Goal: Task Accomplishment & Management: Manage account settings

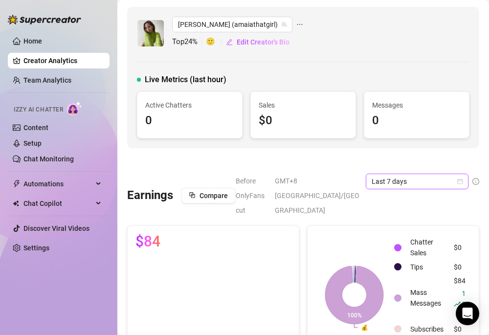
click at [422, 181] on span "Last 7 days" at bounding box center [417, 181] width 91 height 15
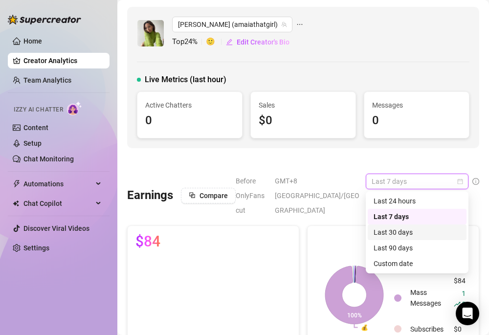
click at [400, 227] on div "Last 30 days" at bounding box center [417, 232] width 87 height 11
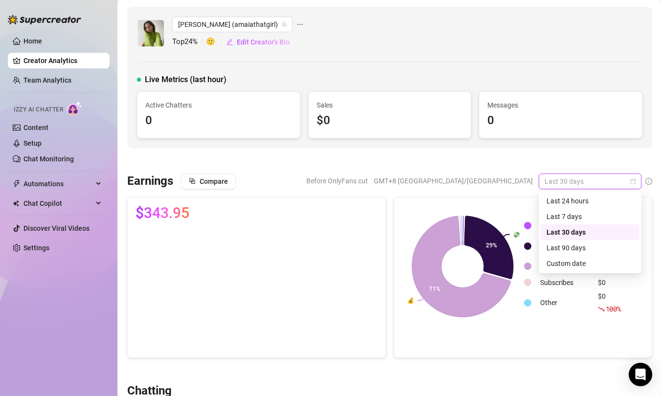
click at [489, 185] on span "Last 30 days" at bounding box center [590, 181] width 91 height 15
click at [489, 260] on div "Custom date" at bounding box center [589, 263] width 87 height 11
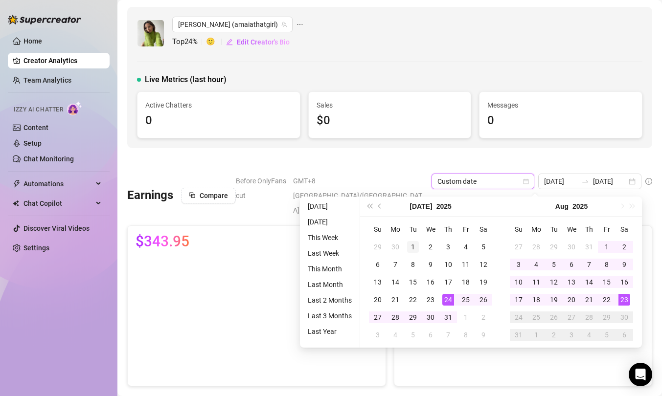
type input "[DATE]"
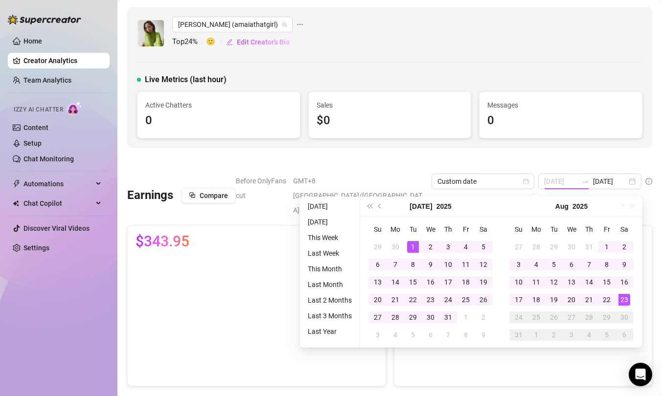
click at [412, 244] on div "1" at bounding box center [413, 247] width 12 height 12
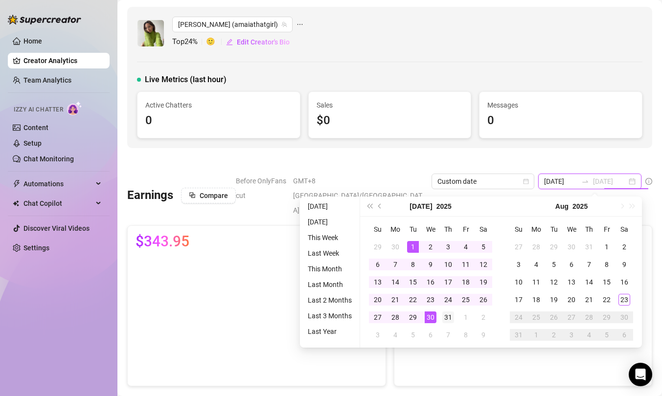
type input "[DATE]"
click at [444, 316] on div "31" at bounding box center [448, 318] width 12 height 12
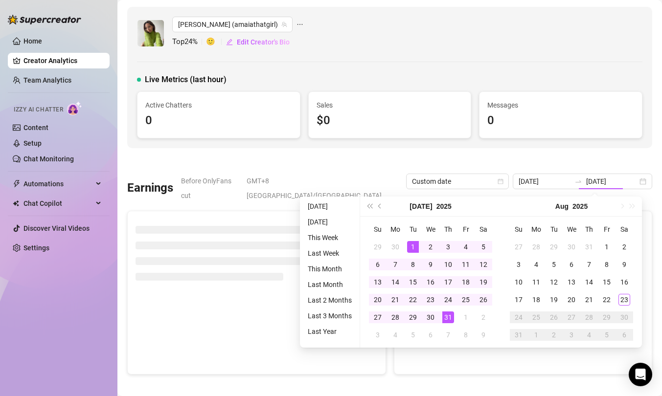
type input "[DATE]"
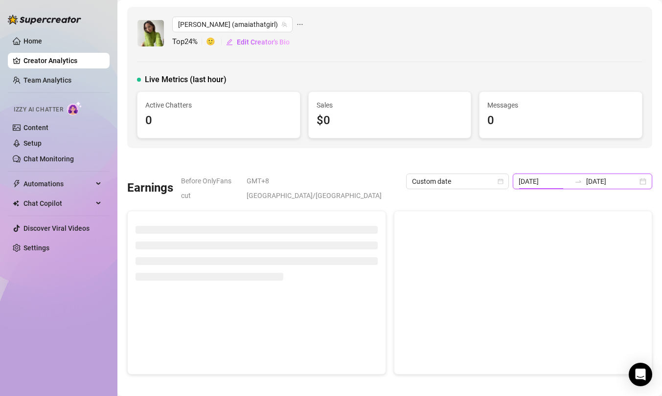
click at [489, 179] on input "[DATE]" at bounding box center [544, 181] width 51 height 11
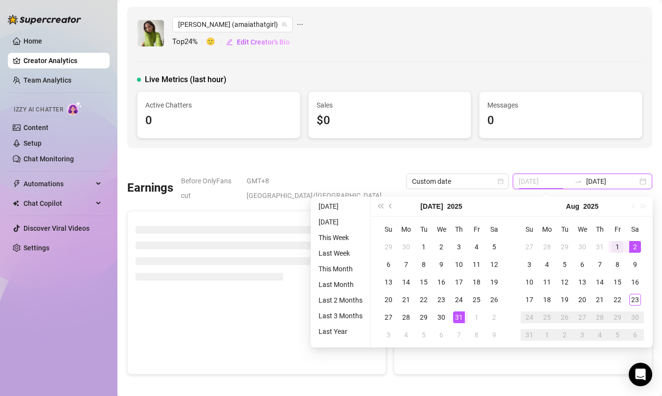
type input "[DATE]"
click at [489, 250] on div "1" at bounding box center [618, 247] width 12 height 12
type input "[DATE]"
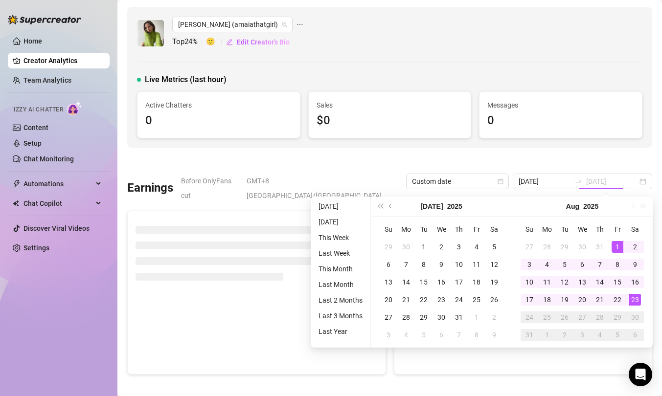
click at [489, 302] on div "23" at bounding box center [635, 300] width 12 height 12
type input "[DATE]"
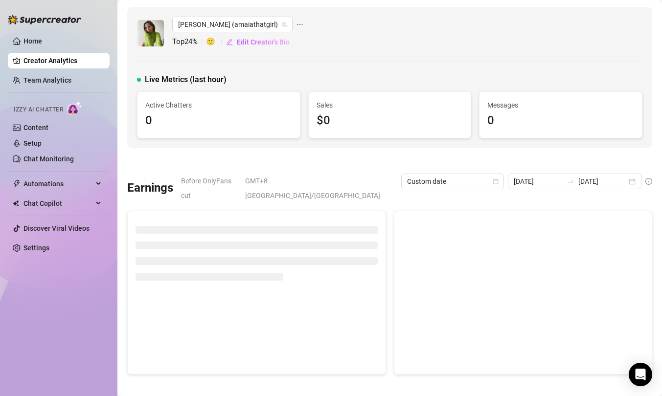
click at [489, 127] on div "0" at bounding box center [560, 121] width 147 height 19
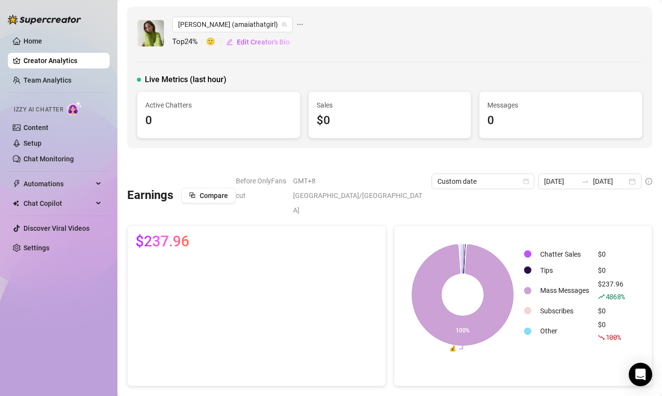
click at [283, 129] on div "0" at bounding box center [218, 121] width 147 height 19
click at [48, 124] on link "Content" at bounding box center [35, 128] width 25 height 8
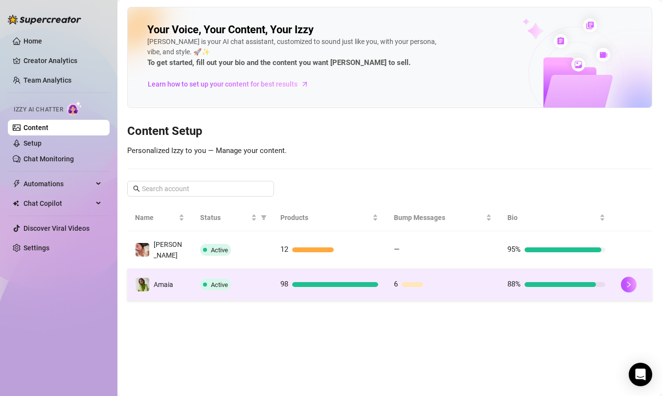
click at [174, 284] on td "Amaia" at bounding box center [159, 285] width 65 height 32
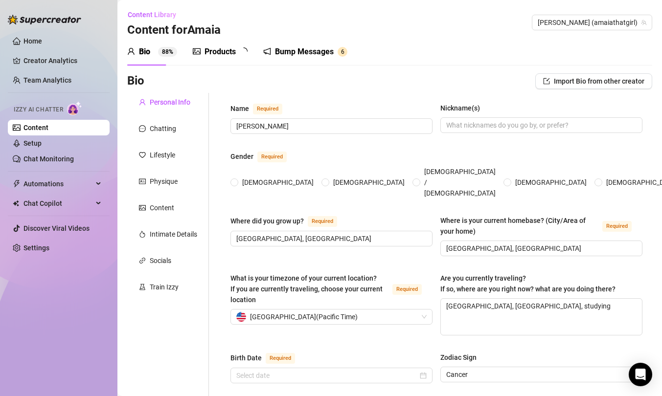
radio input "true"
type input "[DATE]"
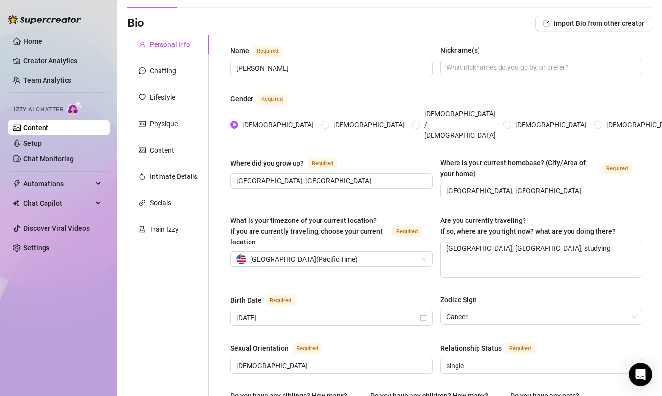
scroll to position [66, 0]
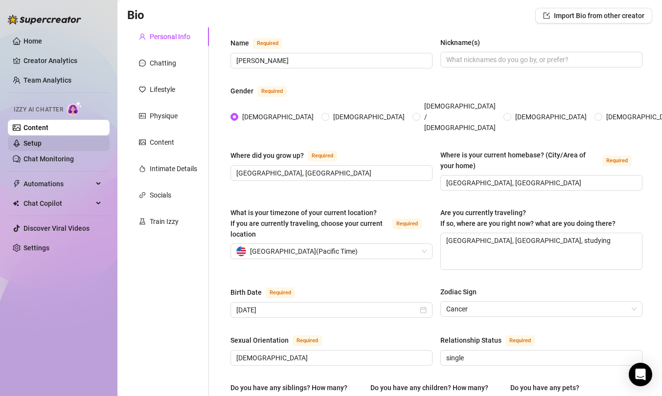
click at [42, 145] on link "Setup" at bounding box center [32, 143] width 18 height 8
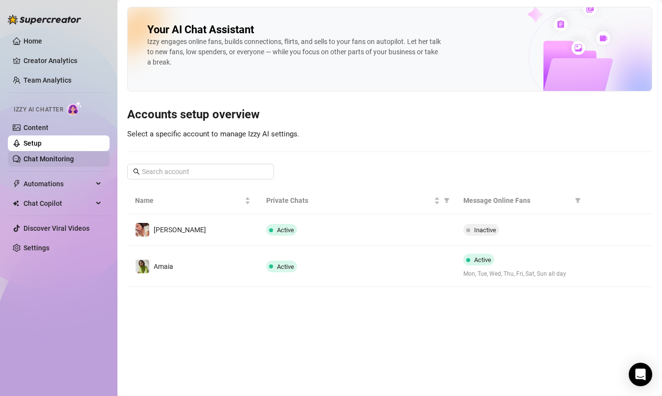
click at [69, 159] on link "Chat Monitoring" at bounding box center [48, 159] width 50 height 8
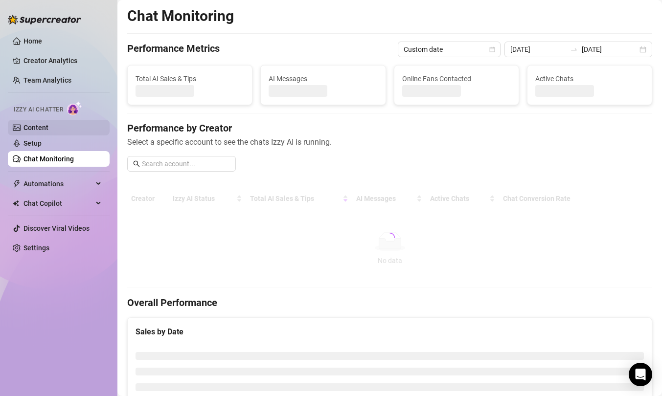
click at [48, 128] on link "Content" at bounding box center [35, 128] width 25 height 8
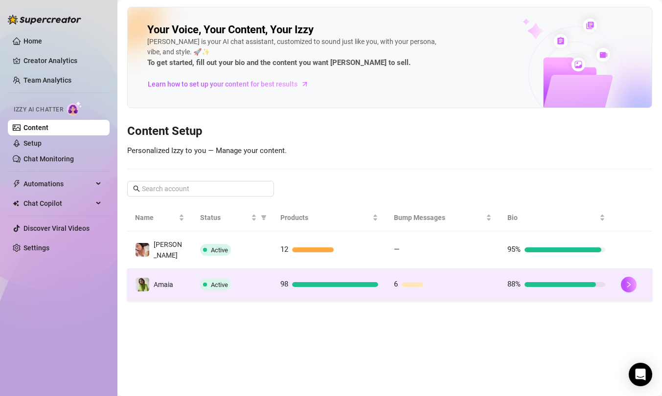
click at [343, 279] on div "98" at bounding box center [329, 285] width 98 height 12
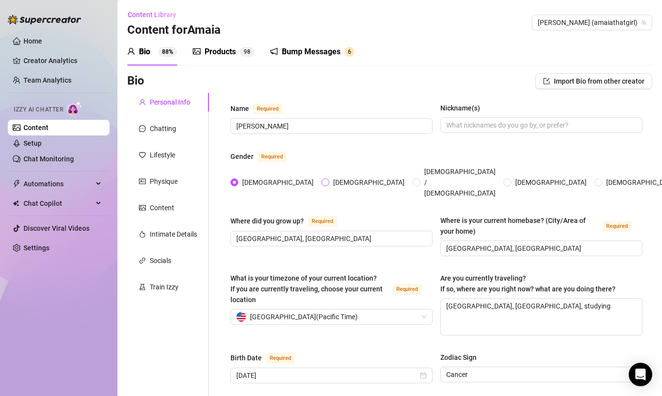
scroll to position [17, 0]
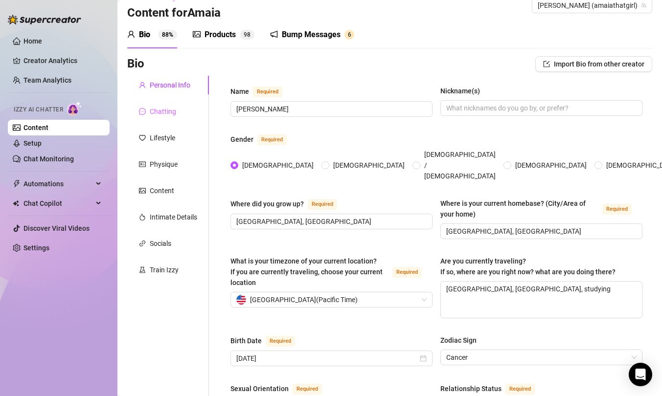
click at [178, 110] on div "Chatting" at bounding box center [168, 111] width 82 height 19
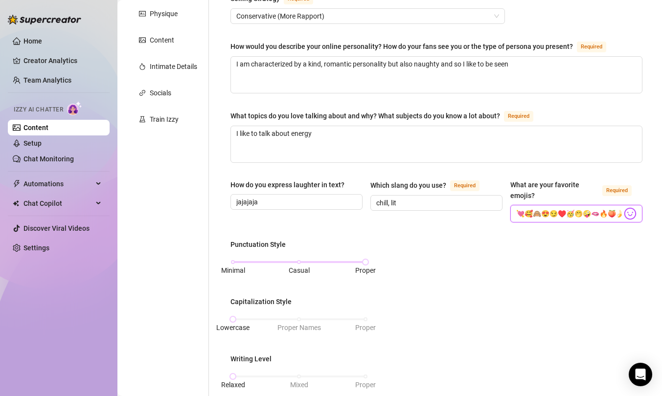
scroll to position [0, 11]
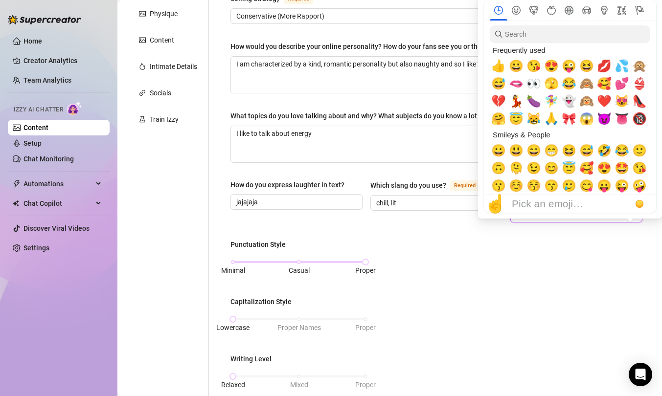
drag, startPoint x: 559, startPoint y: 211, endPoint x: 525, endPoint y: 231, distance: 38.8
click at [489, 222] on div "How do you express laughter in text? jajajaja Which slang do you use? Required …" at bounding box center [436, 206] width 412 height 52
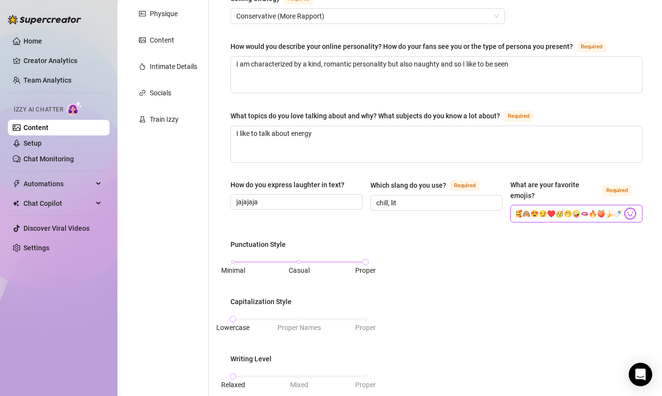
click at [489, 216] on input "💘🥰🙈😍😏♥️🥳🤭🤪🫦🔥🍑🍌🍼💦🍆😀" at bounding box center [569, 213] width 106 height 13
drag, startPoint x: 539, startPoint y: 215, endPoint x: 492, endPoint y: 220, distance: 47.3
click at [489, 220] on div "How do you express laughter in text? jajajaja Which slang do you use? Required …" at bounding box center [436, 206] width 412 height 52
click at [489, 231] on div "What is your persona type? [PERSON_NAME] defines the distinct image and persona…" at bounding box center [436, 296] width 412 height 722
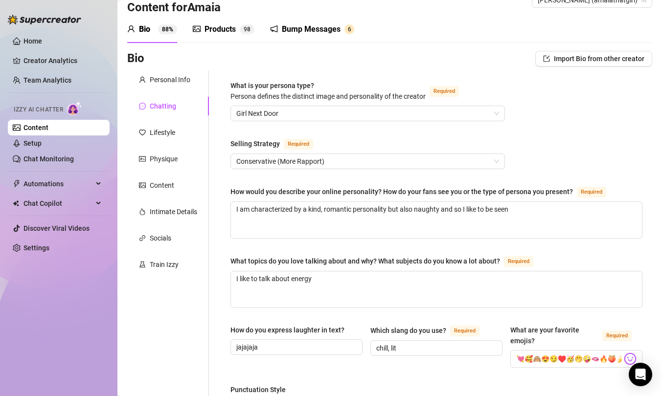
scroll to position [28, 0]
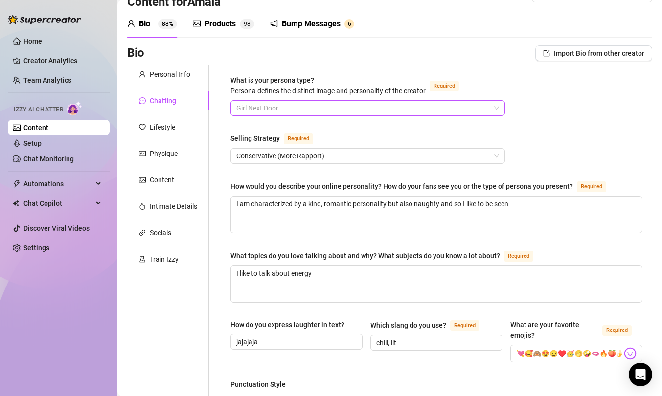
click at [366, 113] on span "Girl Next Door" at bounding box center [367, 108] width 263 height 15
click at [366, 108] on span "Girl Next Door" at bounding box center [367, 108] width 263 height 15
click at [179, 126] on div "Lifestyle" at bounding box center [168, 127] width 82 height 19
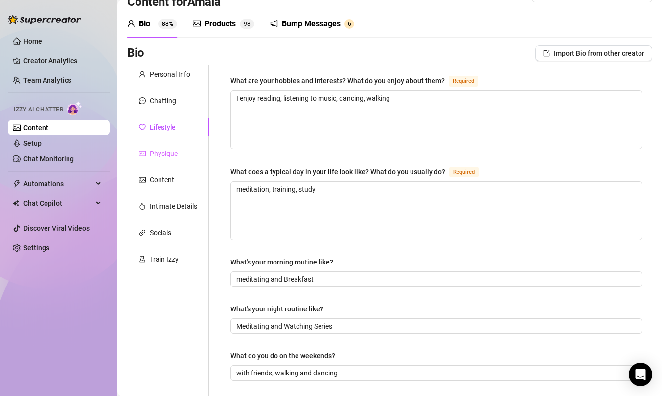
click at [171, 159] on div "Physique" at bounding box center [168, 153] width 82 height 19
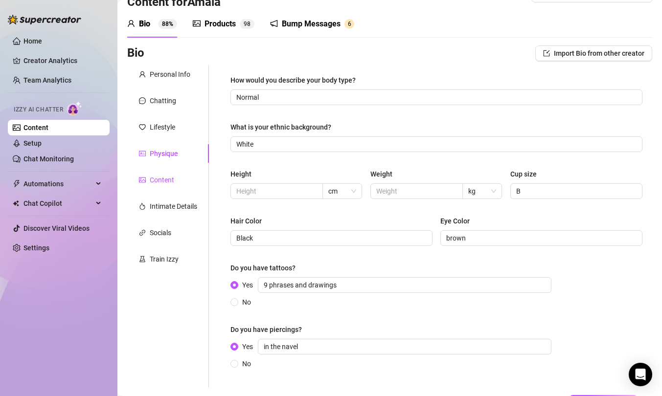
click at [171, 182] on div "Content" at bounding box center [162, 180] width 24 height 11
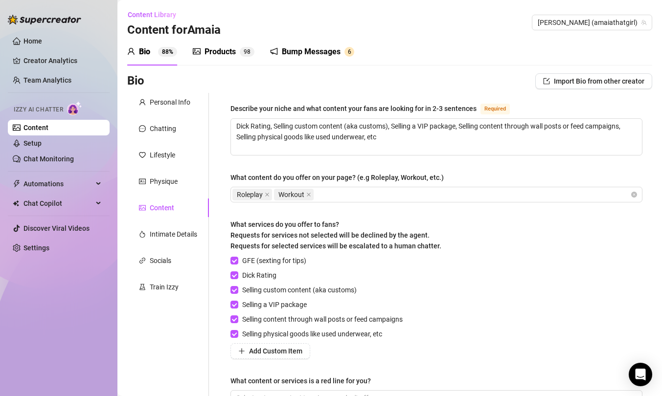
scroll to position [1, 0]
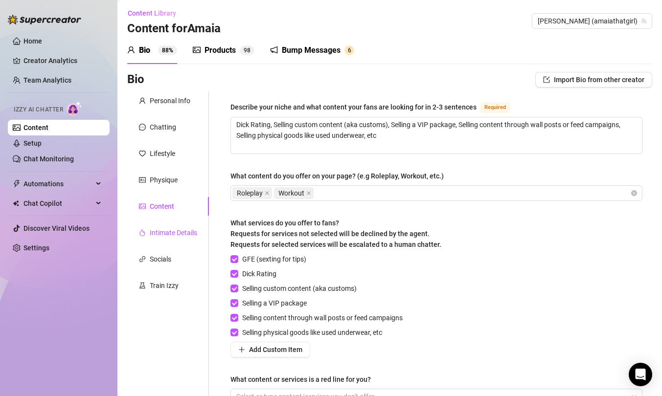
click at [180, 234] on div "Intimate Details" at bounding box center [173, 232] width 47 height 11
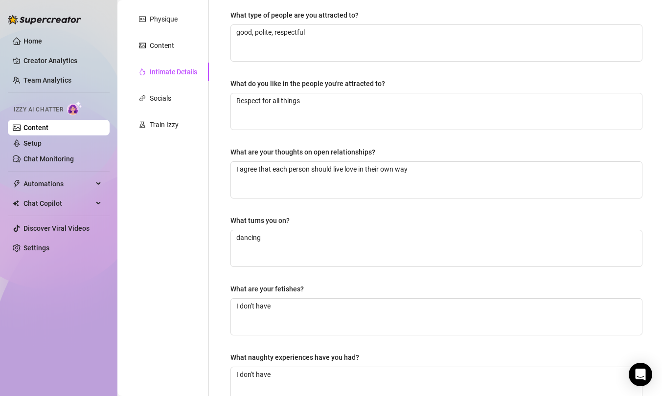
scroll to position [13, 0]
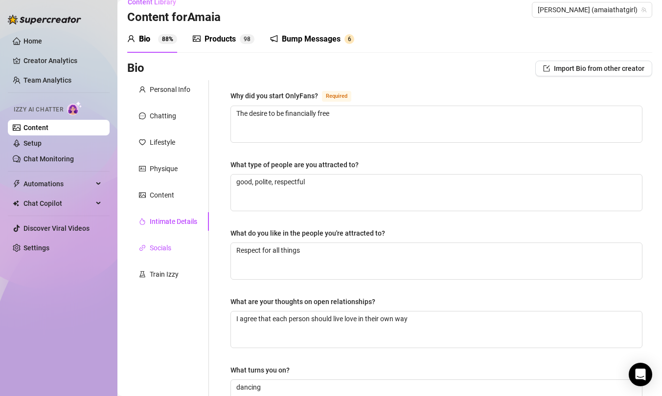
click at [171, 250] on div "Socials" at bounding box center [161, 248] width 22 height 11
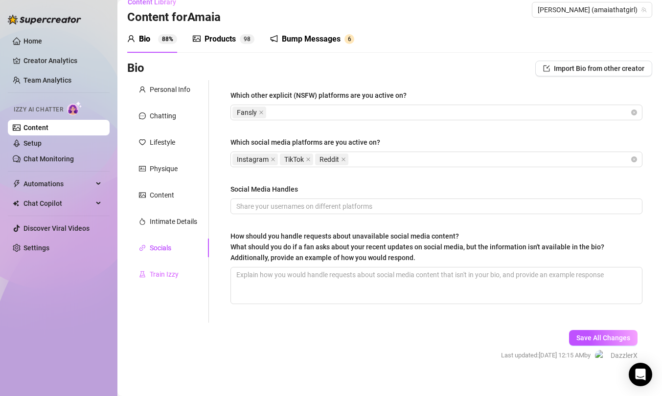
click at [170, 280] on div "Train Izzy" at bounding box center [168, 274] width 82 height 19
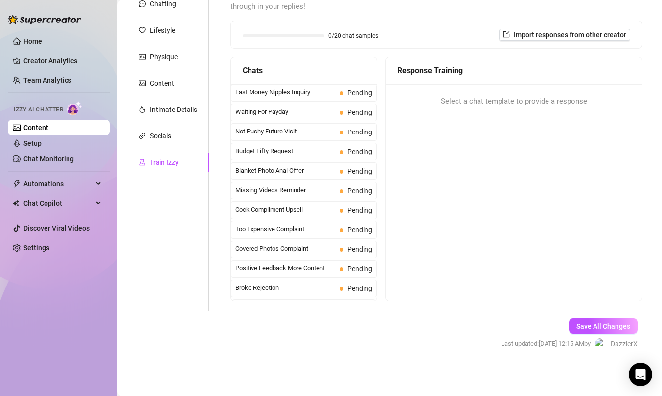
scroll to position [80, 0]
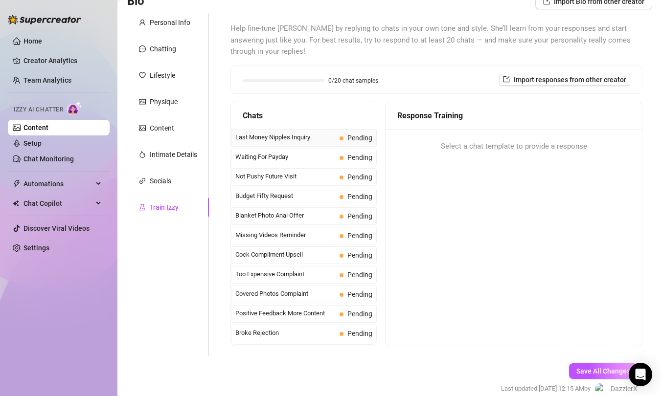
click at [303, 136] on span "Last Money Nipples Inquiry" at bounding box center [285, 138] width 100 height 10
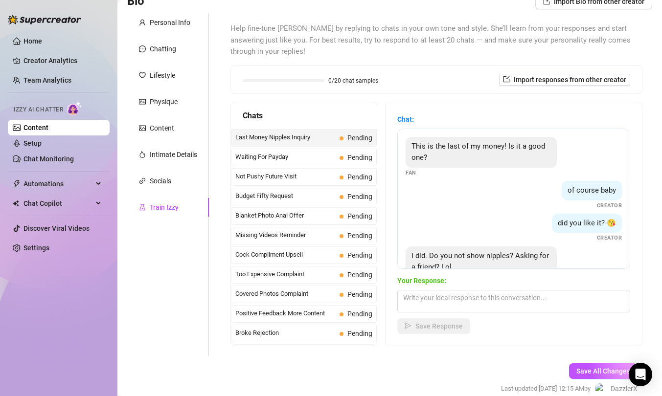
scroll to position [30, 0]
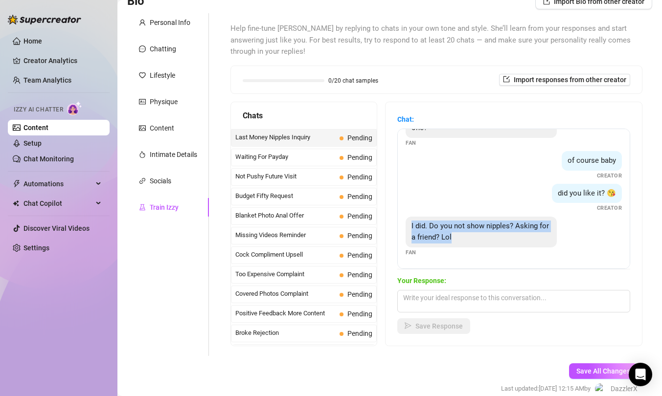
drag, startPoint x: 461, startPoint y: 237, endPoint x: 461, endPoint y: 219, distance: 18.6
click at [461, 219] on div "I did. Do you not show nipples? Asking for a friend? Lol" at bounding box center [481, 232] width 151 height 31
click at [462, 225] on span "I did. Do you not show nipples? Asking for a friend? Lol" at bounding box center [479, 232] width 137 height 21
drag, startPoint x: 462, startPoint y: 215, endPoint x: 462, endPoint y: 242, distance: 26.9
click at [462, 242] on div "This is the last of my money! Is it a good one? Fan of course baby Creator did …" at bounding box center [513, 199] width 233 height 140
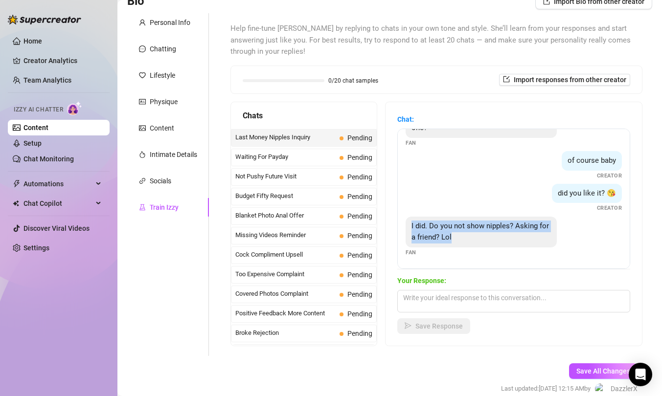
click at [462, 242] on div "I did. Do you not show nipples? Asking for a friend? Lol" at bounding box center [481, 232] width 151 height 31
drag, startPoint x: 462, startPoint y: 227, endPoint x: 460, endPoint y: 206, distance: 21.2
click at [460, 206] on div "This is the last of my money! Is it a good one? Fan of course baby Creator did …" at bounding box center [513, 199] width 233 height 140
click at [460, 206] on div "did you like it? 😘 Creator" at bounding box center [514, 198] width 216 height 29
drag, startPoint x: 460, startPoint y: 214, endPoint x: 460, endPoint y: 241, distance: 26.9
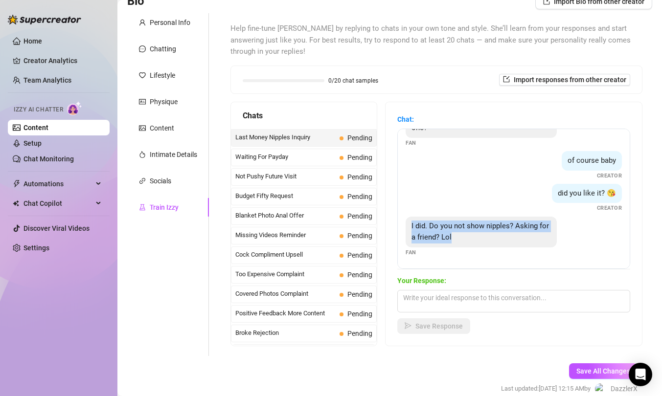
click at [460, 241] on div "This is the last of my money! Is it a good one? Fan of course baby Creator did …" at bounding box center [513, 199] width 233 height 140
click at [460, 241] on div "I did. Do you not show nipples? Asking for a friend? Lol" at bounding box center [481, 232] width 151 height 31
drag, startPoint x: 460, startPoint y: 239, endPoint x: 462, endPoint y: 219, distance: 19.6
click at [462, 219] on div "I did. Do you not show nipples? Asking for a friend? Lol" at bounding box center [481, 232] width 151 height 31
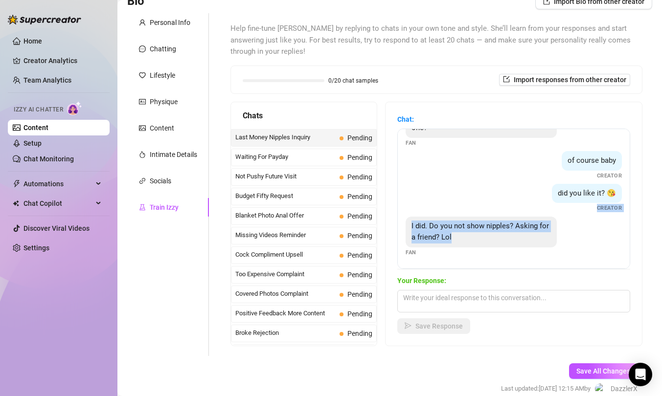
drag, startPoint x: 462, startPoint y: 211, endPoint x: 461, endPoint y: 242, distance: 31.3
click at [461, 242] on div "This is the last of my money! Is it a good one? Fan of course baby Creator did …" at bounding box center [513, 199] width 233 height 140
click at [461, 242] on div "I did. Do you not show nipples? Asking for a friend? Lol" at bounding box center [481, 232] width 151 height 31
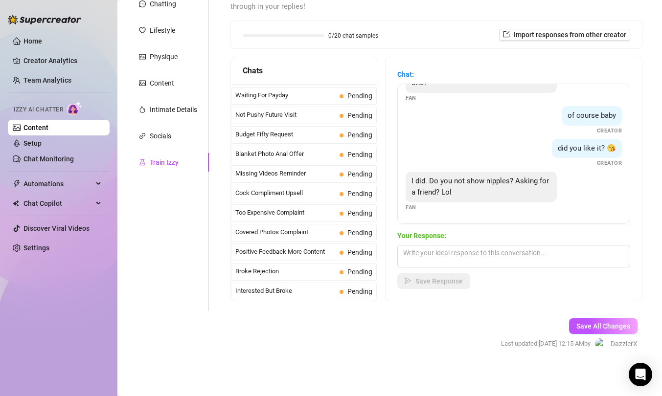
scroll to position [0, 0]
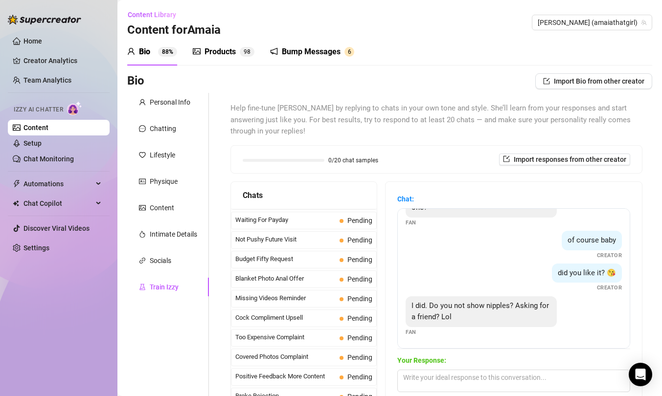
click at [306, 124] on span "Help fine-tune [PERSON_NAME] by replying to chats in your own tone and style. S…" at bounding box center [436, 120] width 412 height 35
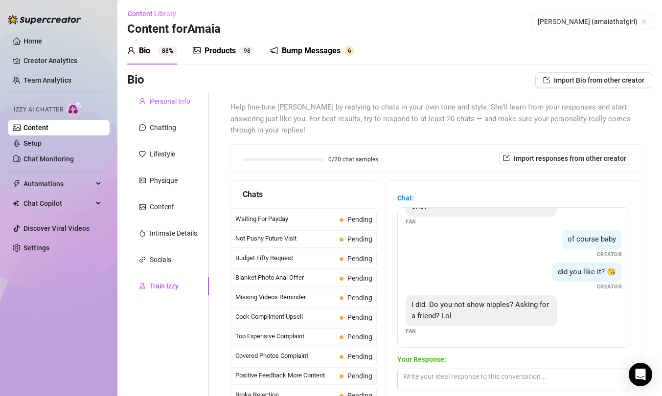
click at [188, 101] on div "Personal Info" at bounding box center [170, 101] width 41 height 11
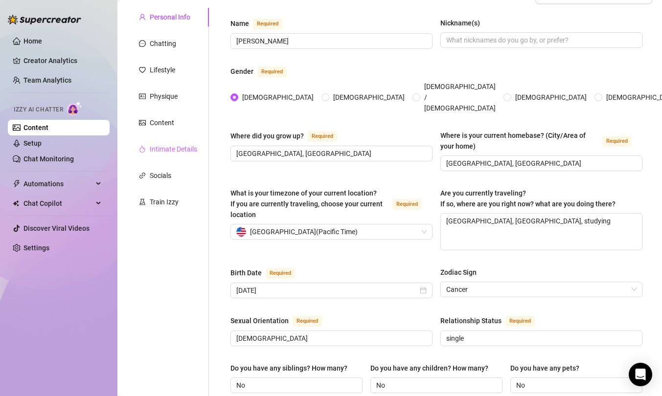
scroll to position [0, 0]
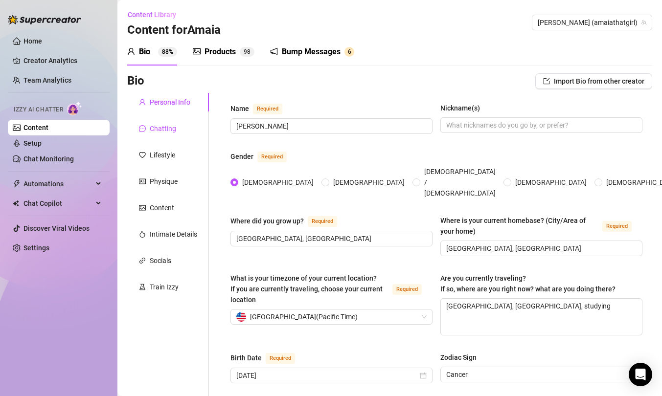
click at [174, 131] on div "Chatting" at bounding box center [163, 128] width 26 height 11
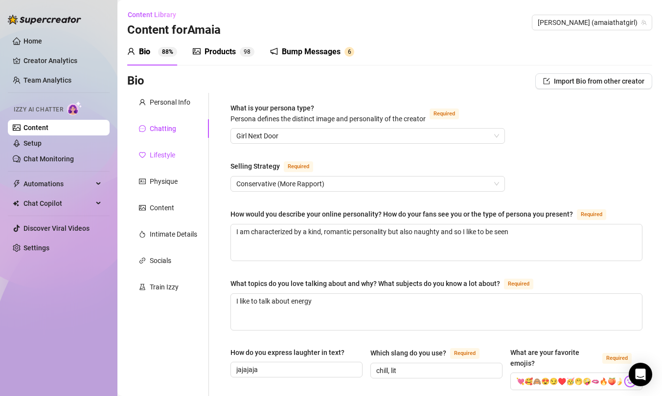
click at [170, 153] on div "Lifestyle" at bounding box center [162, 155] width 25 height 11
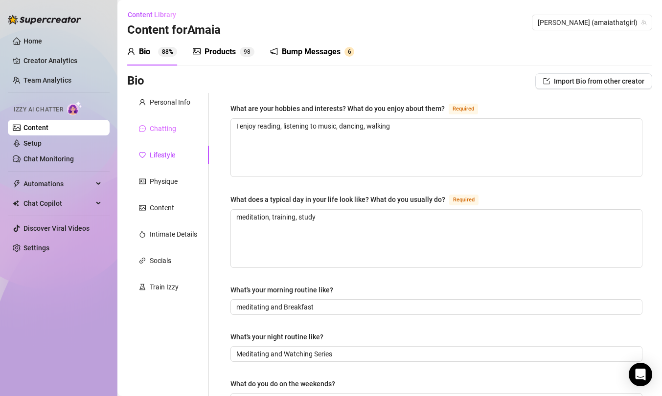
click at [183, 121] on div "Chatting" at bounding box center [168, 128] width 82 height 19
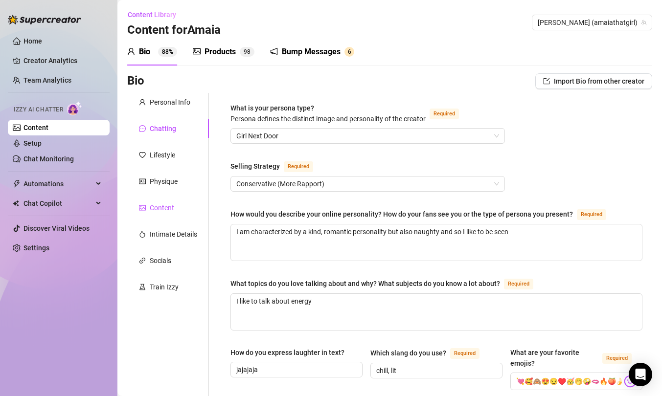
click at [173, 211] on div "Content" at bounding box center [162, 208] width 24 height 11
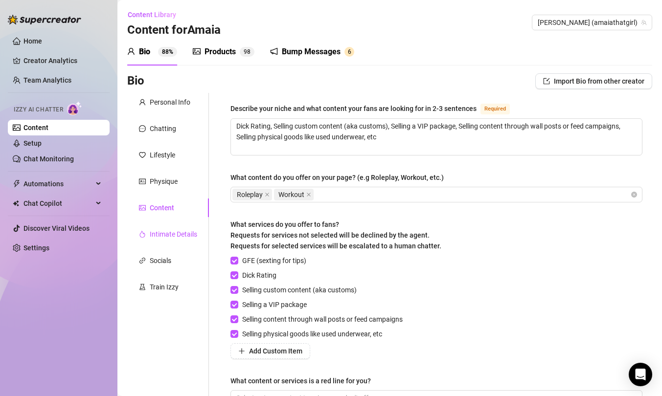
click at [171, 239] on div "Intimate Details" at bounding box center [173, 234] width 47 height 11
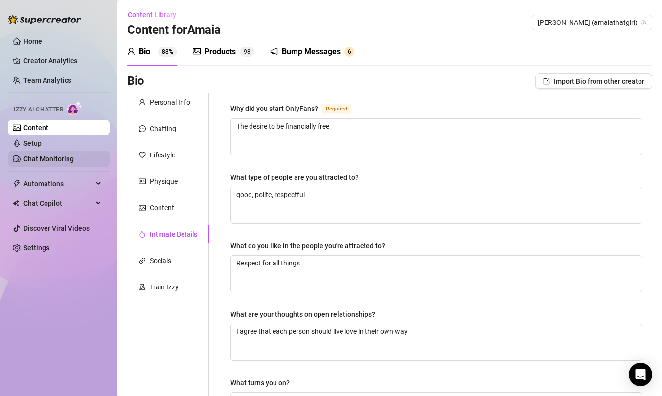
click at [67, 159] on link "Chat Monitoring" at bounding box center [48, 159] width 50 height 8
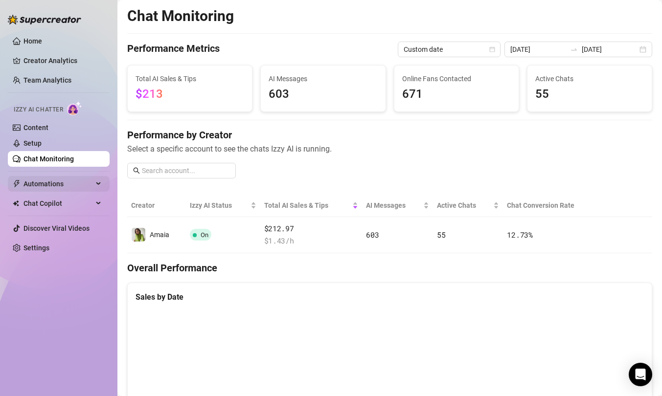
click at [71, 188] on span "Automations" at bounding box center [57, 184] width 69 height 16
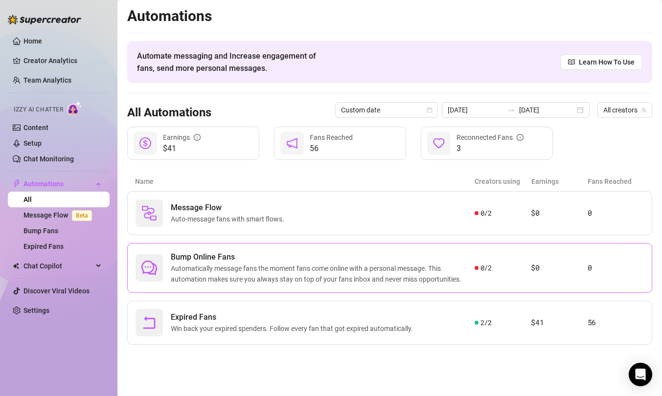
click at [466, 282] on span "Automatically message fans the moment fans come online with a personal message.…" at bounding box center [323, 274] width 304 height 22
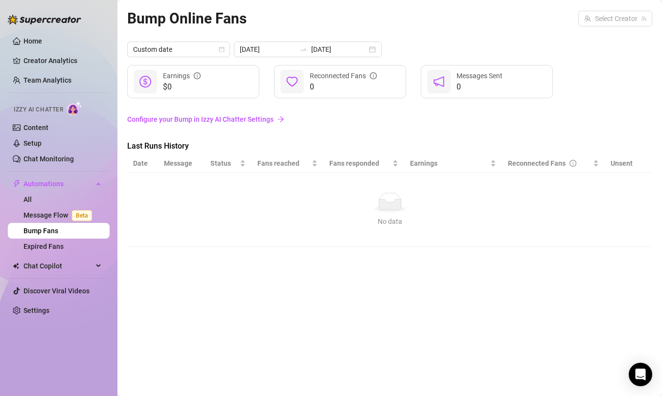
click at [318, 121] on link "Configure your Bump in Izzy AI Chatter Settings" at bounding box center [389, 119] width 525 height 11
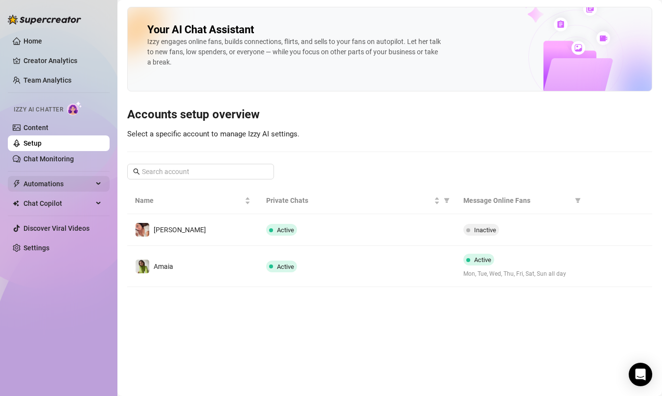
click at [61, 184] on span "Automations" at bounding box center [57, 184] width 69 height 16
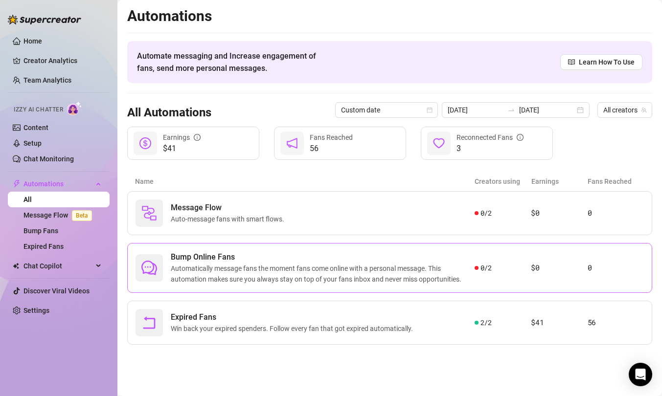
click at [458, 272] on span "Automatically message fans the moment fans come online with a personal message.…" at bounding box center [323, 274] width 304 height 22
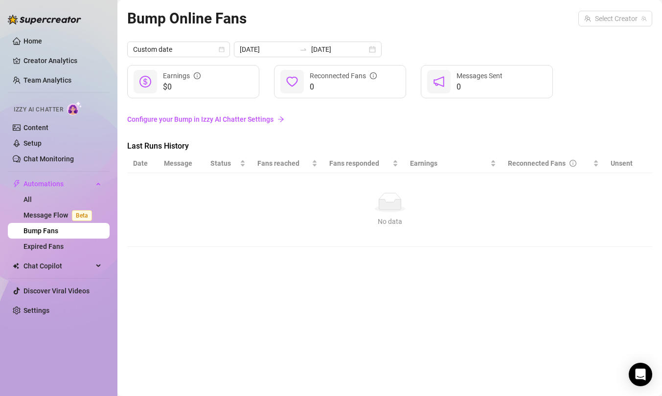
click at [489, 26] on div "Bump Online Fans Select Creator" at bounding box center [389, 18] width 525 height 23
click at [489, 22] on input "search" at bounding box center [610, 18] width 53 height 15
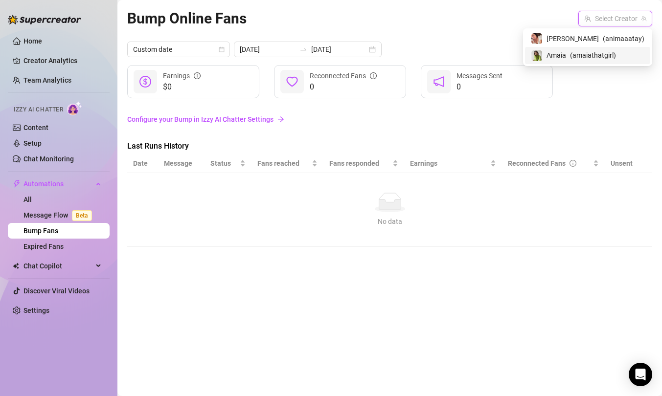
click at [489, 57] on span "Amaia" at bounding box center [556, 55] width 20 height 11
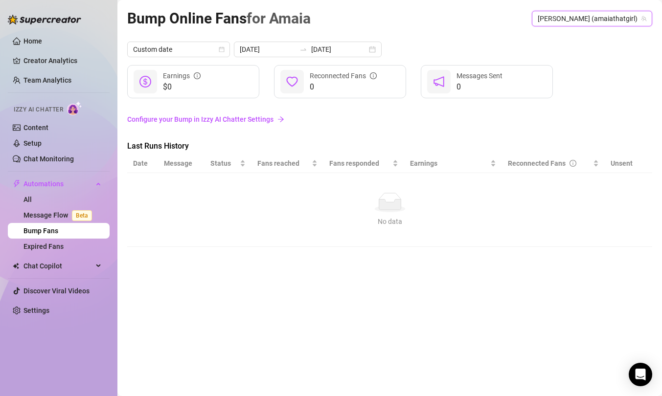
click at [356, 121] on link "Configure your Bump in Izzy AI Chatter Settings" at bounding box center [389, 119] width 525 height 11
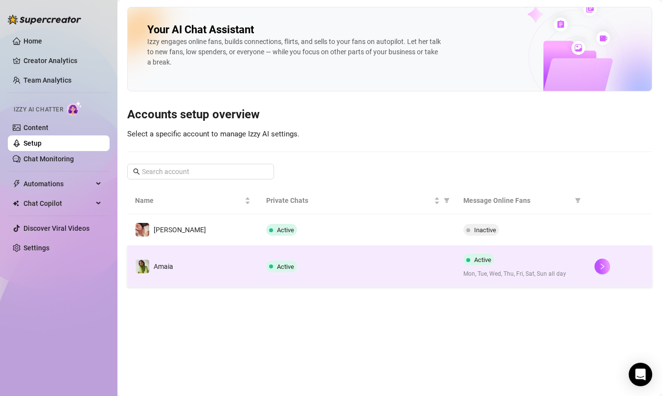
click at [222, 267] on td "Amaia" at bounding box center [192, 266] width 131 height 41
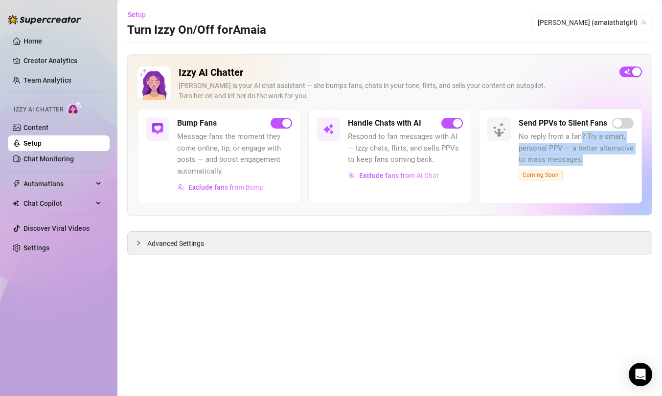
drag, startPoint x: 580, startPoint y: 141, endPoint x: 612, endPoint y: 168, distance: 41.3
click at [489, 168] on div "Send PPVs to Silent Fans No reply from a fan? Try a smart, personal PPV — a bet…" at bounding box center [576, 148] width 115 height 63
drag, startPoint x: 608, startPoint y: 161, endPoint x: 599, endPoint y: 140, distance: 23.4
click at [489, 140] on span "No reply from a fan? Try a smart, personal PPV — a better alternative to mass m…" at bounding box center [576, 148] width 115 height 35
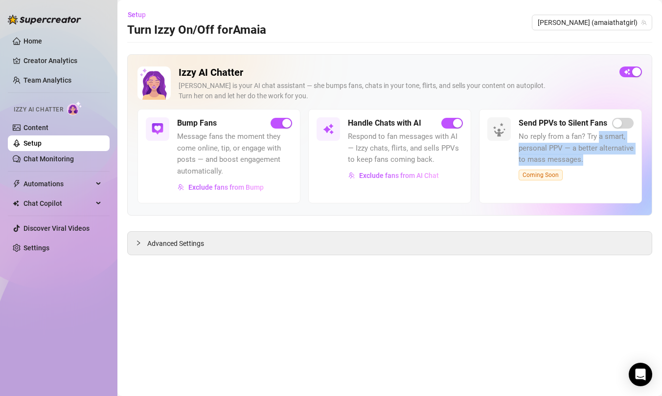
click at [489, 140] on span "No reply from a fan? Try a smart, personal PPV — a better alternative to mass m…" at bounding box center [576, 148] width 115 height 35
drag, startPoint x: 599, startPoint y: 135, endPoint x: 599, endPoint y: 162, distance: 26.9
click at [489, 162] on span "No reply from a fan? Try a smart, personal PPV — a better alternative to mass m…" at bounding box center [576, 148] width 115 height 35
drag, startPoint x: 603, startPoint y: 173, endPoint x: 593, endPoint y: 149, distance: 25.9
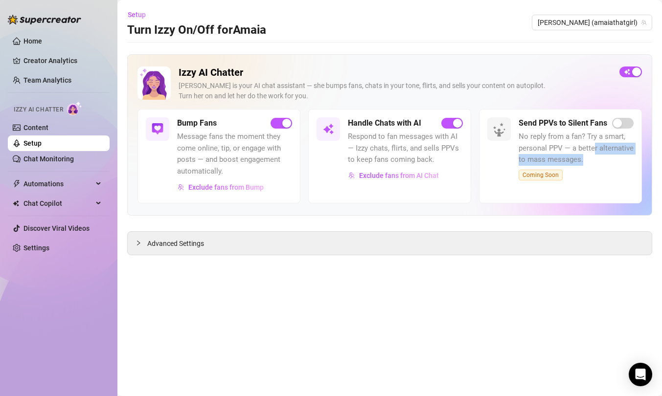
click at [489, 149] on div "Send PPVs to Silent Fans No reply from a fan? Try a smart, personal PPV — a bet…" at bounding box center [576, 148] width 115 height 63
click at [489, 149] on span "No reply from a fan? Try a smart, personal PPV — a better alternative to mass m…" at bounding box center [576, 148] width 115 height 35
drag, startPoint x: 593, startPoint y: 143, endPoint x: 593, endPoint y: 169, distance: 25.9
click at [489, 169] on div "Send PPVs to Silent Fans No reply from a fan? Try a smart, personal PPV — a bet…" at bounding box center [576, 148] width 115 height 63
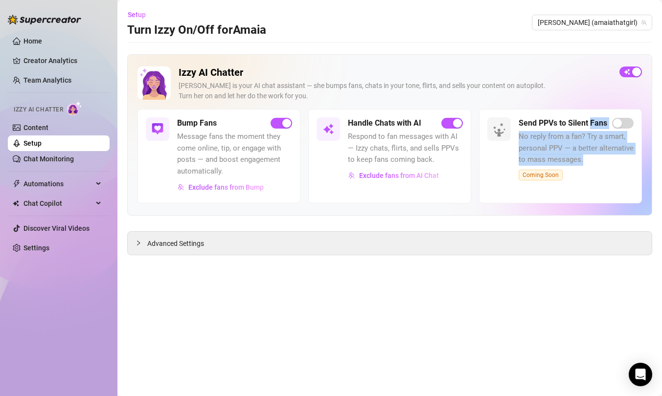
drag, startPoint x: 590, startPoint y: 160, endPoint x: 590, endPoint y: 128, distance: 32.3
click at [489, 128] on div "Send PPVs to Silent Fans No reply from a fan? Try a smart, personal PPV — a bet…" at bounding box center [576, 148] width 115 height 63
click at [489, 128] on h5 "Send PPVs to Silent Fans" at bounding box center [563, 123] width 89 height 12
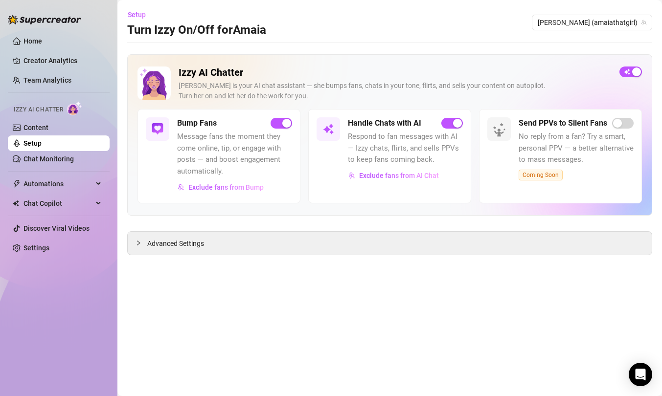
click at [489, 190] on div "Send PPVs to Silent Fans No reply from a fan? Try a smart, personal PPV — a bet…" at bounding box center [560, 156] width 163 height 94
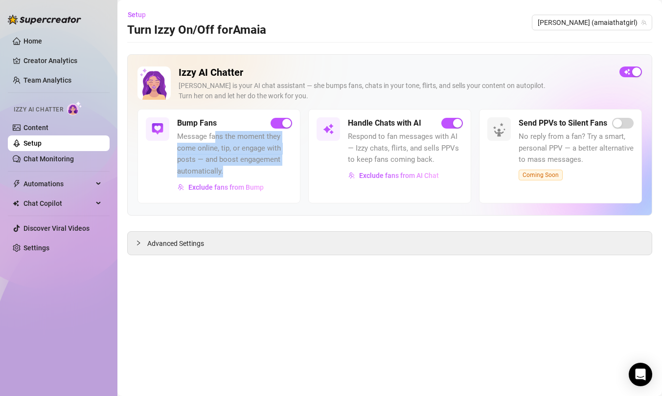
drag, startPoint x: 217, startPoint y: 138, endPoint x: 236, endPoint y: 170, distance: 37.5
click at [236, 170] on span "Message fans the moment they come online, tip, or engage with posts — and boost…" at bounding box center [234, 154] width 115 height 46
drag, startPoint x: 242, startPoint y: 170, endPoint x: 223, endPoint y: 147, distance: 29.9
click at [223, 147] on span "Message fans the moment they come online, tip, or engage with posts — and boost…" at bounding box center [234, 154] width 115 height 46
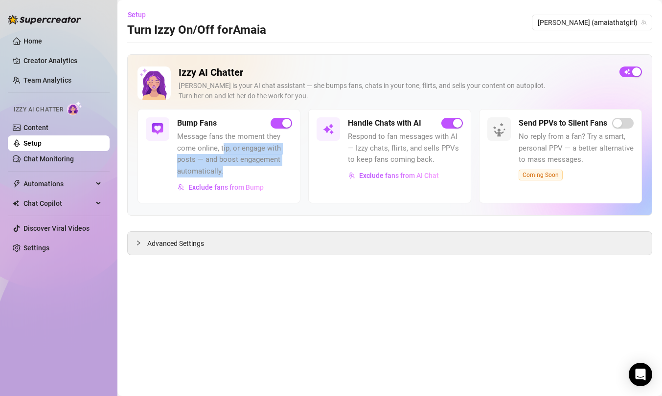
click at [223, 147] on span "Message fans the moment they come online, tip, or engage with posts — and boost…" at bounding box center [234, 154] width 115 height 46
drag, startPoint x: 222, startPoint y: 135, endPoint x: 232, endPoint y: 174, distance: 40.5
click at [232, 174] on span "Message fans the moment they come online, tip, or engage with posts — and boost…" at bounding box center [234, 154] width 115 height 46
drag, startPoint x: 234, startPoint y: 173, endPoint x: 232, endPoint y: 146, distance: 27.5
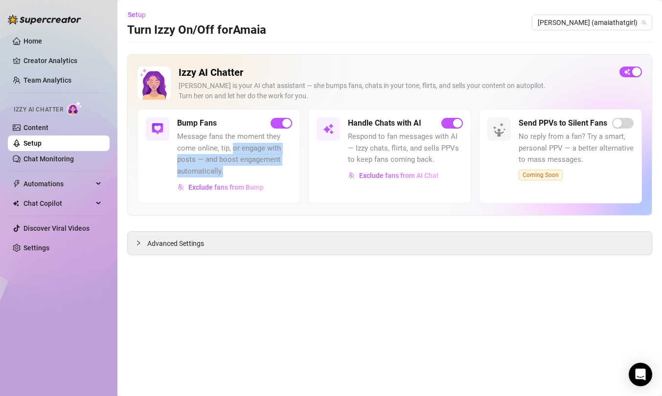
click at [232, 146] on span "Message fans the moment they come online, tip, or engage with posts — and boost…" at bounding box center [234, 154] width 115 height 46
drag, startPoint x: 233, startPoint y: 141, endPoint x: 233, endPoint y: 175, distance: 33.8
click at [233, 175] on span "Message fans the moment they come online, tip, or engage with posts — and boost…" at bounding box center [234, 154] width 115 height 46
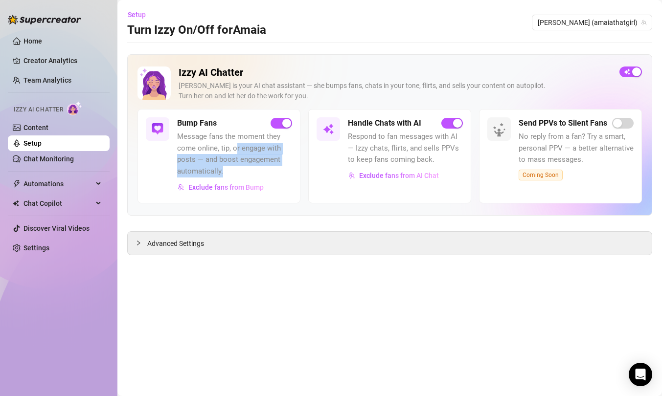
drag, startPoint x: 237, startPoint y: 173, endPoint x: 236, endPoint y: 150, distance: 23.0
click at [236, 150] on span "Message fans the moment they come online, tip, or engage with posts — and boost…" at bounding box center [234, 154] width 115 height 46
drag, startPoint x: 236, startPoint y: 145, endPoint x: 236, endPoint y: 171, distance: 25.9
click at [236, 171] on span "Message fans the moment they come online, tip, or engage with posts — and boost…" at bounding box center [234, 154] width 115 height 46
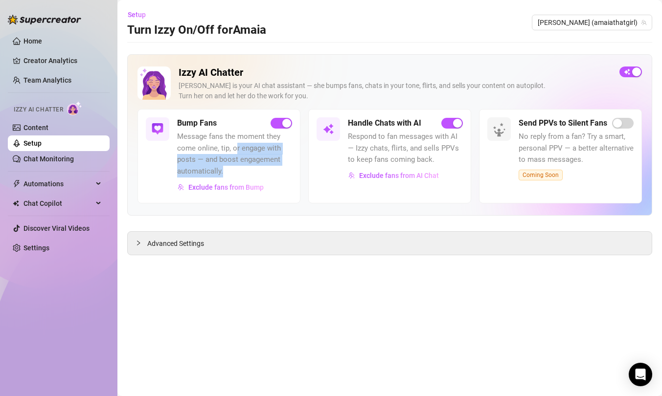
click at [236, 171] on span "Message fans the moment they come online, tip, or engage with posts — and boost…" at bounding box center [234, 154] width 115 height 46
click at [198, 246] on span "Advanced Settings" at bounding box center [175, 243] width 57 height 11
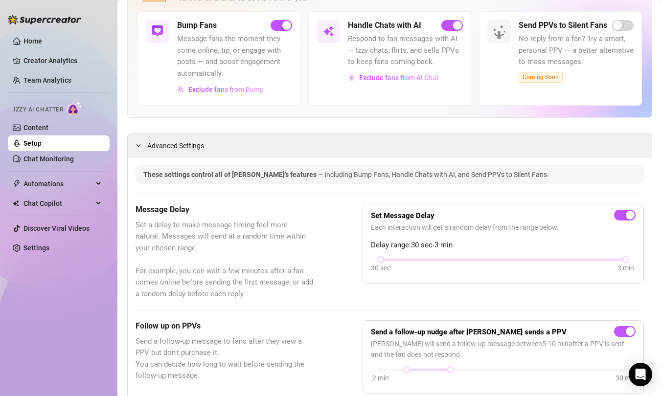
scroll to position [106, 0]
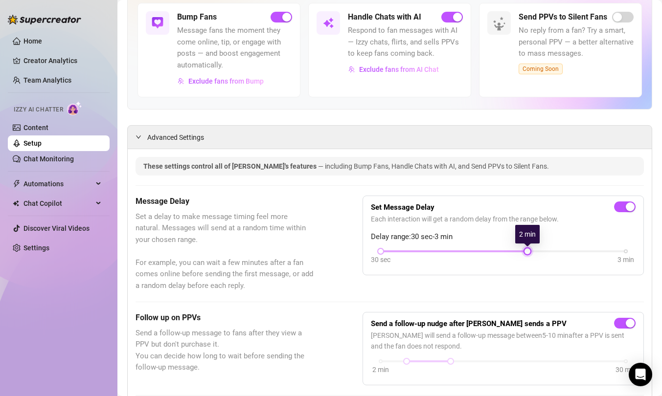
drag, startPoint x: 627, startPoint y: 252, endPoint x: 540, endPoint y: 252, distance: 87.1
click at [489, 252] on div "30 sec 3 min" at bounding box center [503, 251] width 245 height 4
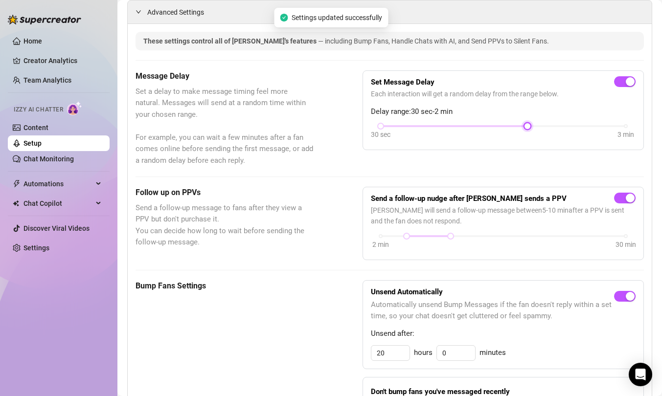
scroll to position [232, 0]
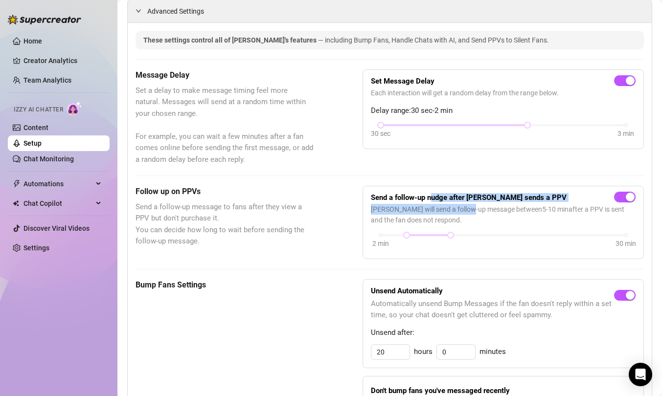
drag, startPoint x: 431, startPoint y: 196, endPoint x: 468, endPoint y: 209, distance: 39.6
click at [468, 209] on div "Send a follow-up nudge after [PERSON_NAME] sends a PPV [PERSON_NAME] will send …" at bounding box center [503, 222] width 265 height 57
click at [468, 209] on span "[PERSON_NAME] will send a follow-up message between 5 - 10 min after a PPV is s…" at bounding box center [503, 215] width 265 height 22
drag, startPoint x: 456, startPoint y: 203, endPoint x: 457, endPoint y: 227, distance: 24.0
click at [457, 227] on div "Send a follow-up nudge after [PERSON_NAME] sends a PPV [PERSON_NAME] will send …" at bounding box center [503, 222] width 265 height 57
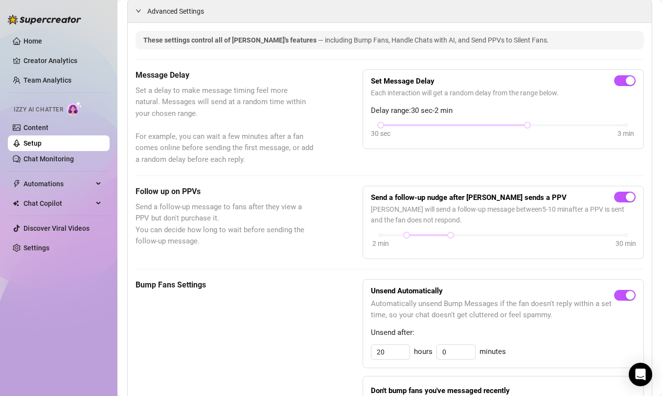
click at [457, 223] on span "[PERSON_NAME] will send a follow-up message between 5 - 10 min after a PPV is s…" at bounding box center [503, 215] width 265 height 22
drag, startPoint x: 452, startPoint y: 234, endPoint x: 414, endPoint y: 237, distance: 37.3
click at [414, 237] on div at bounding box center [415, 235] width 5 height 5
drag, startPoint x: 414, startPoint y: 236, endPoint x: 408, endPoint y: 234, distance: 6.5
click at [408, 234] on div at bounding box center [406, 235] width 5 height 5
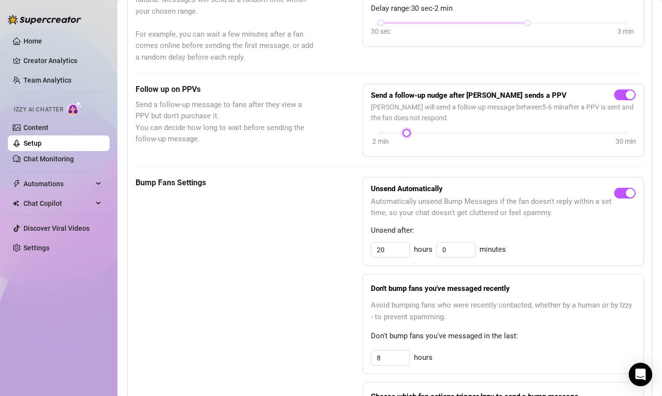
scroll to position [334, 0]
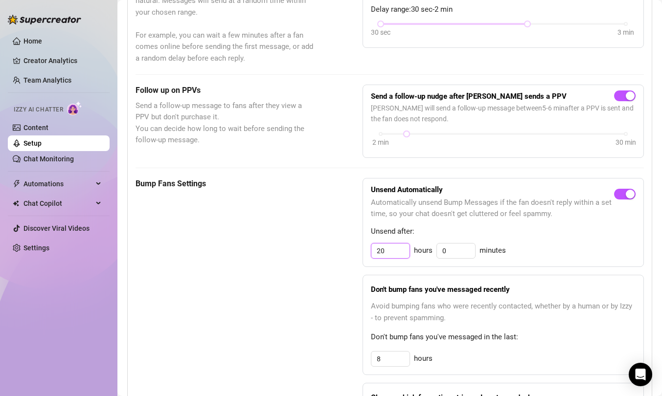
drag, startPoint x: 391, startPoint y: 253, endPoint x: 367, endPoint y: 250, distance: 24.2
click at [367, 250] on div "Unsend Automatically Automatically unsend Bump Messages if the fan doesn't repl…" at bounding box center [503, 223] width 281 height 90
click at [369, 290] on div "Don't bump fans you've messaged recently Avoid bumping fans who were recently c…" at bounding box center [503, 325] width 281 height 100
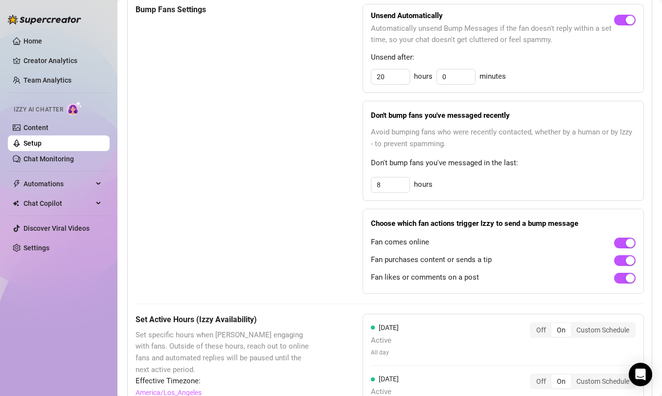
scroll to position [511, 0]
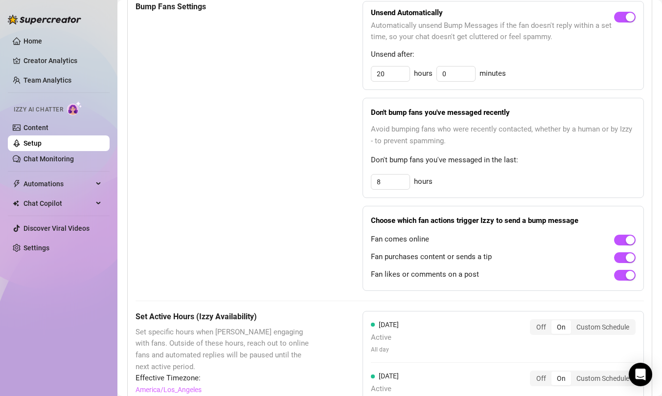
drag, startPoint x: 412, startPoint y: 216, endPoint x: 393, endPoint y: 289, distance: 74.9
click at [393, 289] on div "Choose which fan actions trigger Izzy to send a bump message Fan comes online F…" at bounding box center [503, 248] width 281 height 85
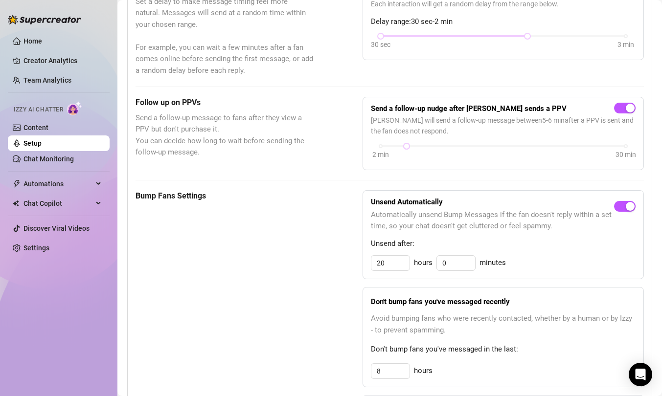
scroll to position [0, 0]
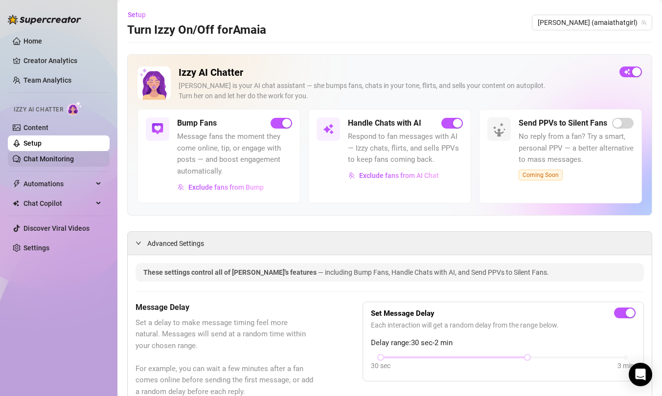
click at [44, 161] on link "Chat Monitoring" at bounding box center [48, 159] width 50 height 8
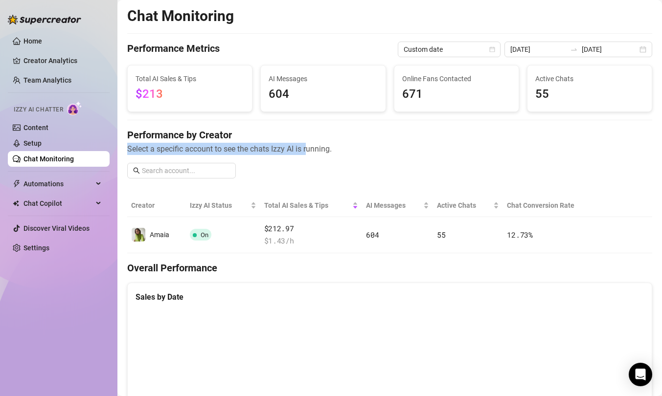
drag, startPoint x: 313, startPoint y: 129, endPoint x: 310, endPoint y: 150, distance: 21.2
click at [310, 150] on div "Performance by Creator Select a specific account to see the chats Izzy AI is ru…" at bounding box center [389, 141] width 525 height 27
click at [348, 141] on h4 "Performance by Creator" at bounding box center [389, 135] width 525 height 14
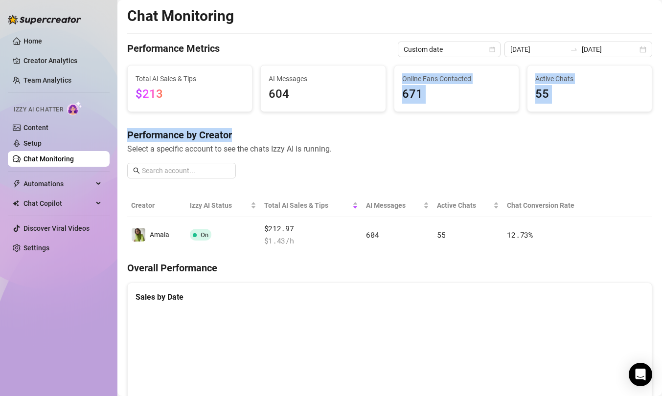
drag, startPoint x: 348, startPoint y: 141, endPoint x: 348, endPoint y: 108, distance: 33.8
click at [348, 108] on div "AI Messages 604" at bounding box center [323, 89] width 124 height 46
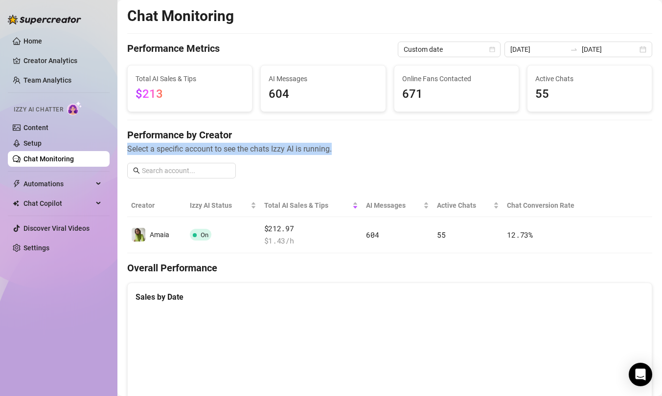
drag, startPoint x: 346, startPoint y: 132, endPoint x: 345, endPoint y: 155, distance: 23.5
click at [345, 155] on div "Performance by Creator Select a specific account to see the chats Izzy AI is ru…" at bounding box center [389, 157] width 525 height 58
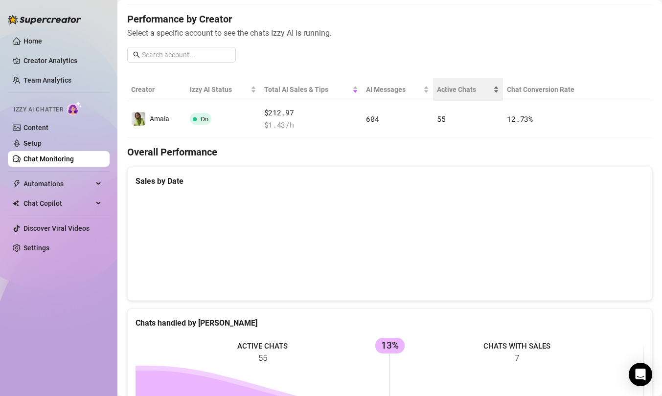
scroll to position [8, 0]
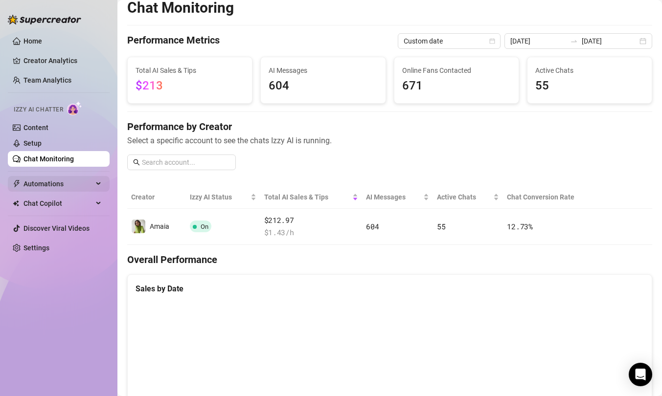
click at [83, 181] on span "Automations" at bounding box center [57, 184] width 69 height 16
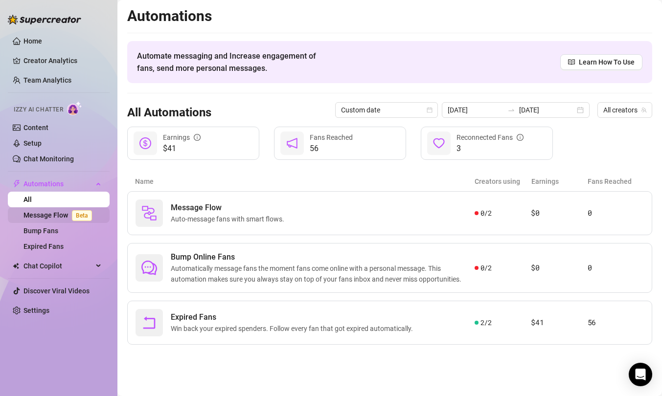
click at [64, 218] on link "Message Flow Beta" at bounding box center [59, 215] width 72 height 8
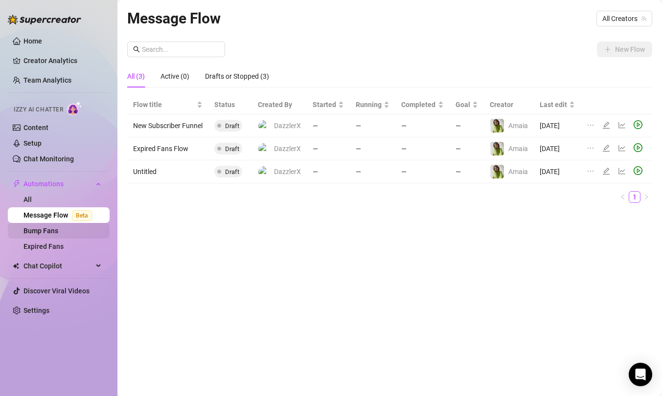
click at [58, 234] on link "Bump Fans" at bounding box center [40, 231] width 35 height 8
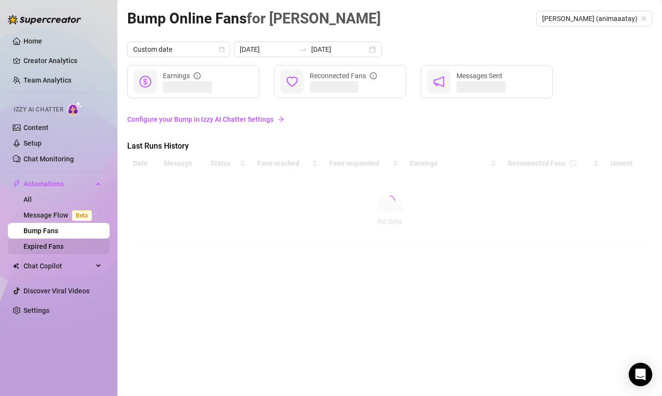
click at [62, 246] on link "Expired Fans" at bounding box center [43, 247] width 40 height 8
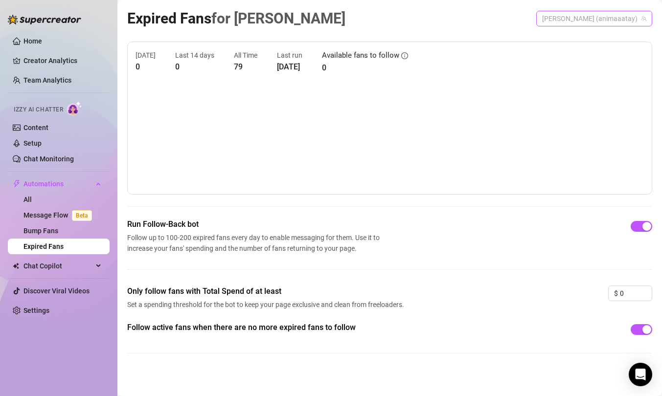
click at [489, 19] on span "[PERSON_NAME] (animaaatay)" at bounding box center [594, 18] width 104 height 15
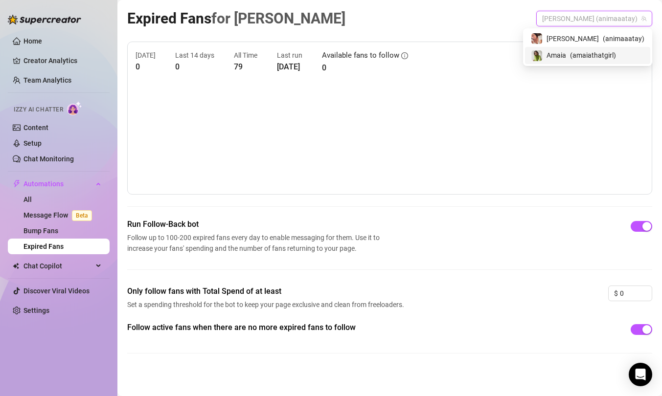
drag, startPoint x: 605, startPoint y: 40, endPoint x: 600, endPoint y: 61, distance: 21.6
click at [489, 61] on div "[PERSON_NAME] ( animaaatay ) [PERSON_NAME] ( amaiathatgirl )" at bounding box center [587, 47] width 125 height 34
click at [489, 61] on div "[PERSON_NAME] ( amaiathatgirl )" at bounding box center [587, 55] width 113 height 12
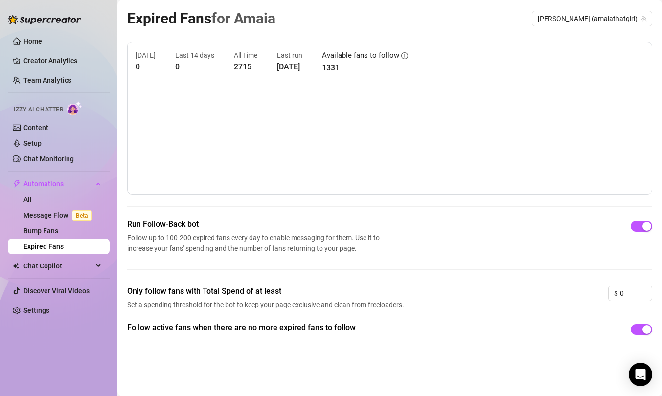
click at [489, 200] on div "[DATE] 0 Last 14 days 0 All Time 2715 Last run [DATE] Available fans to follow …" at bounding box center [389, 206] width 525 height 328
click at [489, 130] on canvas at bounding box center [390, 138] width 508 height 98
drag, startPoint x: 345, startPoint y: 48, endPoint x: 345, endPoint y: 86, distance: 37.7
click at [345, 86] on div "[DATE] 0 Last 14 days 0 All Time 2715 Last run [DATE] Available fans to follow …" at bounding box center [389, 118] width 525 height 153
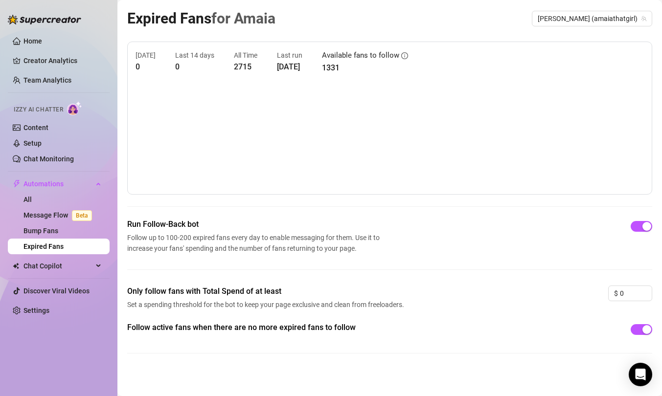
scroll to position [2, 0]
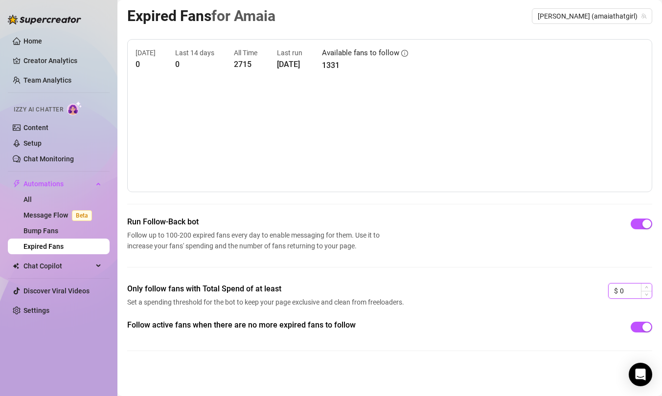
click at [489, 292] on input "0" at bounding box center [636, 291] width 32 height 15
click at [489, 267] on div at bounding box center [389, 267] width 525 height 0
click at [81, 268] on span "Chat Copilot" at bounding box center [57, 266] width 69 height 16
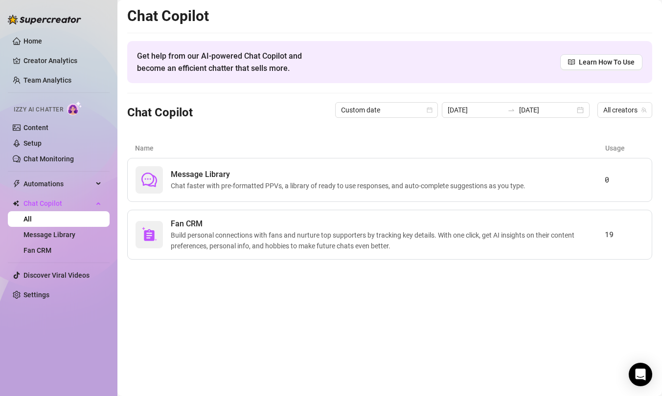
click at [288, 283] on main "Chat Copilot Get help from our AI-powered Chat Copilot and become an efficient …" at bounding box center [389, 198] width 545 height 396
click at [71, 231] on link "Message Library" at bounding box center [49, 235] width 52 height 8
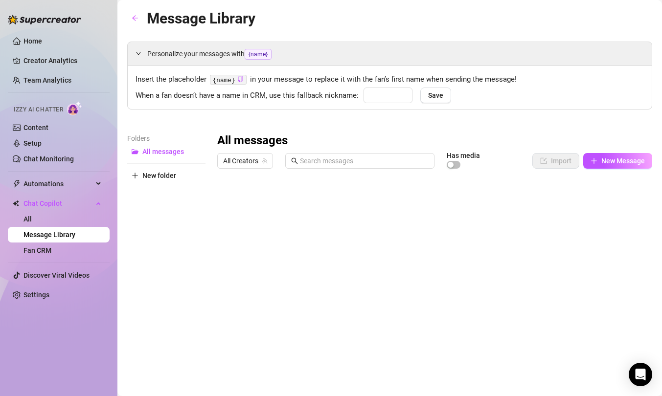
type input "babe"
click at [32, 219] on link "All" at bounding box center [27, 219] width 8 height 8
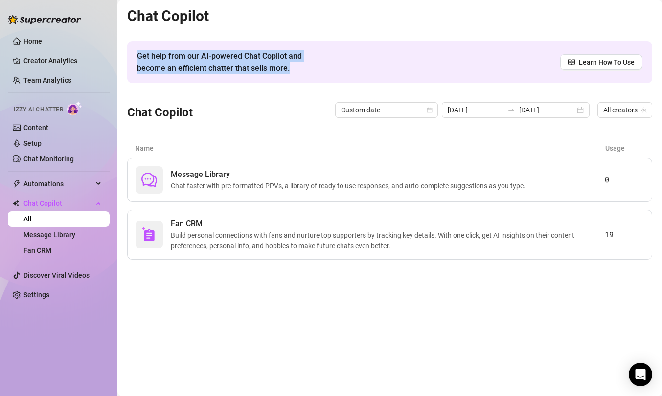
drag, startPoint x: 245, startPoint y: 39, endPoint x: 256, endPoint y: 84, distance: 45.9
click at [256, 84] on div "Chat Copilot Get help from our AI-powered Chat Copilot and become an efficient …" at bounding box center [389, 133] width 525 height 253
drag, startPoint x: 282, startPoint y: 82, endPoint x: 282, endPoint y: 43, distance: 39.6
click at [282, 43] on div "Get help from our AI-powered Chat Copilot and become an efficient chatter that …" at bounding box center [389, 62] width 525 height 42
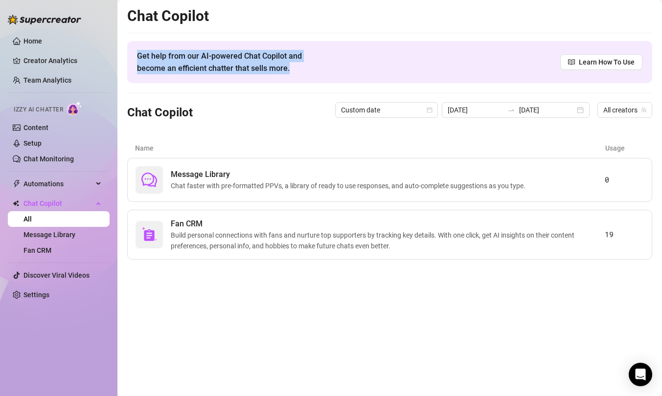
click at [282, 43] on div "Get help from our AI-powered Chat Copilot and become an efficient chatter that …" at bounding box center [389, 62] width 525 height 42
drag, startPoint x: 282, startPoint y: 43, endPoint x: 282, endPoint y: 103, distance: 60.2
click at [282, 103] on div "Chat Copilot Get help from our AI-powered Chat Copilot and become an efficient …" at bounding box center [389, 133] width 525 height 253
click at [282, 103] on div "Chat Copilot Custom date [DATE] [DATE] All creators" at bounding box center [389, 109] width 525 height 33
drag, startPoint x: 310, startPoint y: 64, endPoint x: 310, endPoint y: 38, distance: 25.9
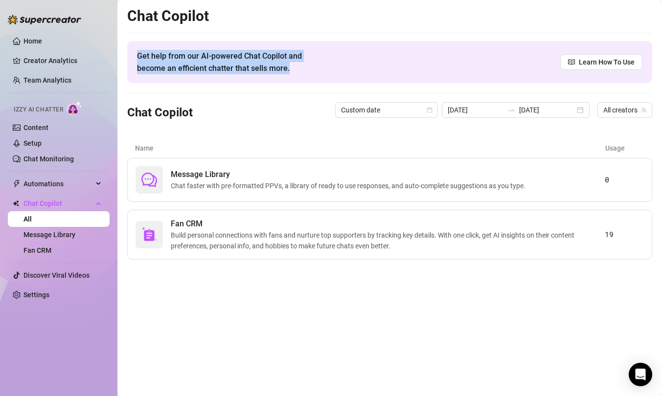
click at [310, 38] on div "Chat Copilot Get help from our AI-powered Chat Copilot and become an efficient …" at bounding box center [389, 133] width 525 height 253
click at [310, 39] on div "Chat Copilot Get help from our AI-powered Chat Copilot and become an efficient …" at bounding box center [389, 133] width 525 height 253
drag, startPoint x: 311, startPoint y: 27, endPoint x: 311, endPoint y: 82, distance: 54.3
click at [311, 82] on div "Chat Copilot Get help from our AI-powered Chat Copilot and become an efficient …" at bounding box center [389, 133] width 525 height 253
click at [311, 82] on div "Get help from our AI-powered Chat Copilot and become an efficient chatter that …" at bounding box center [389, 62] width 525 height 42
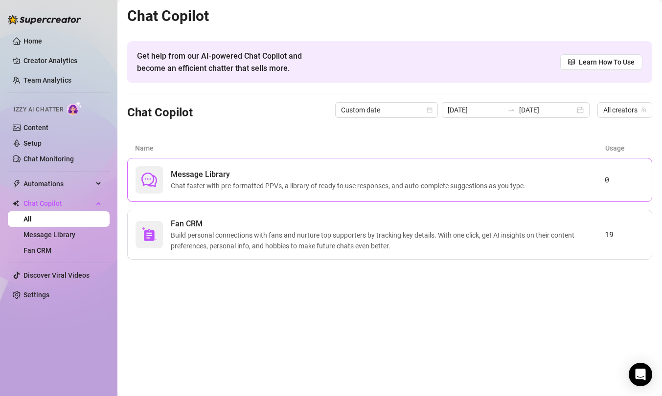
click at [399, 178] on span "Message Library" at bounding box center [350, 175] width 359 height 12
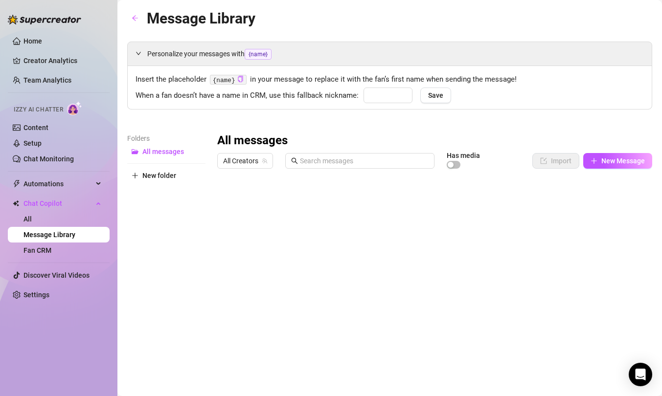
type input "babe"
click at [489, 165] on button "New Message" at bounding box center [617, 161] width 69 height 16
type textarea "Type your message here..."
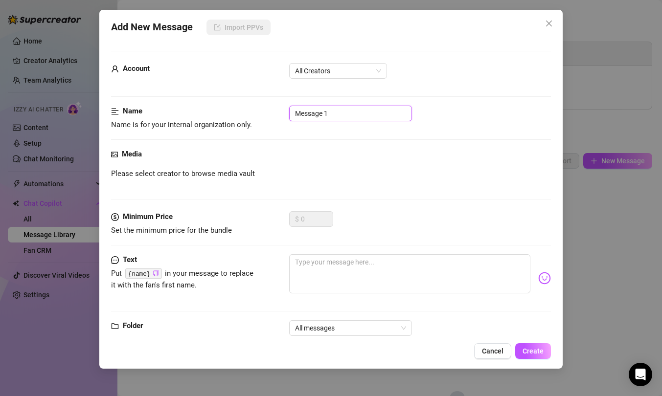
click at [367, 107] on input "Message 1" at bounding box center [350, 114] width 123 height 16
click at [348, 182] on div "Media Please select creator to browse media vault" at bounding box center [331, 180] width 440 height 63
click at [324, 269] on textarea at bounding box center [409, 273] width 241 height 39
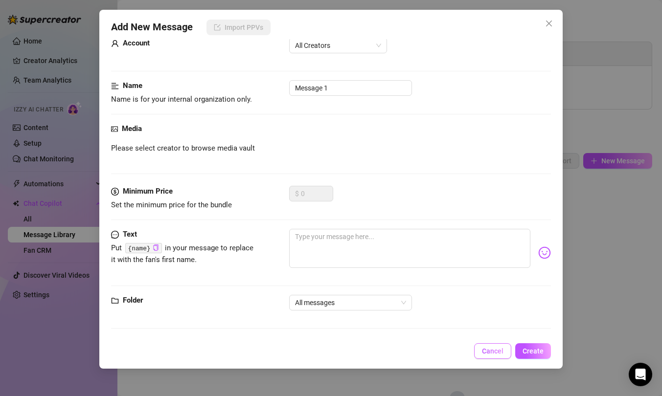
click at [489, 335] on span "Cancel" at bounding box center [493, 351] width 22 height 8
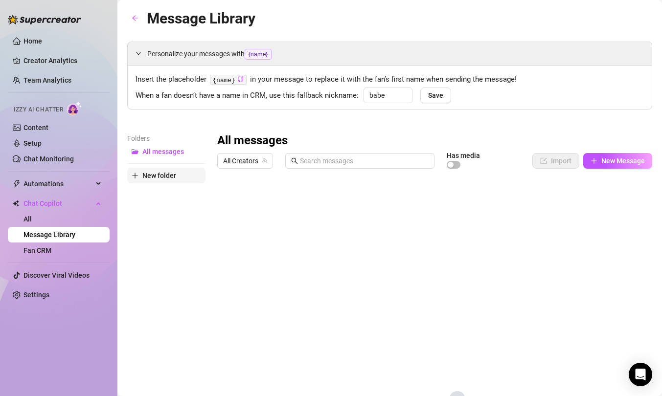
click at [167, 179] on span "New folder" at bounding box center [159, 176] width 34 height 8
click at [161, 149] on span "All messages" at bounding box center [163, 152] width 42 height 8
click at [158, 186] on button "New folder" at bounding box center [166, 191] width 78 height 16
click at [160, 202] on div "Folders All messages New folder" at bounding box center [166, 294] width 78 height 322
click at [160, 198] on button "New folder" at bounding box center [166, 191] width 78 height 16
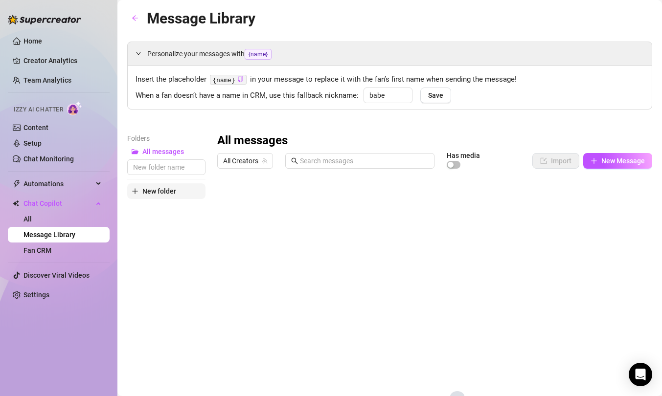
click at [160, 192] on span "New folder" at bounding box center [159, 191] width 34 height 8
click at [136, 13] on button "button" at bounding box center [135, 19] width 16 height 16
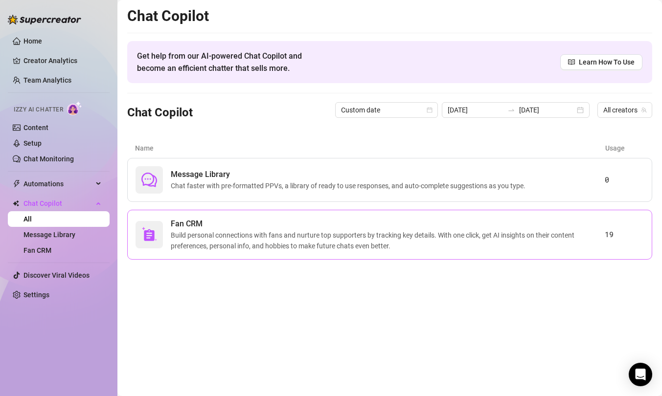
click at [268, 243] on span "Build personal connections with fans and nurture top supporters by tracking key…" at bounding box center [388, 241] width 434 height 22
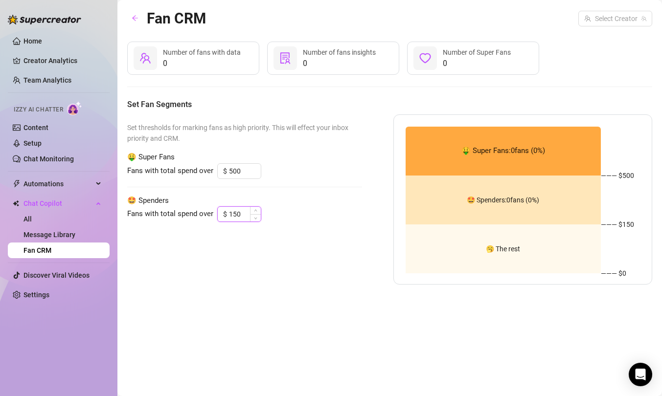
click at [233, 214] on input "150" at bounding box center [245, 214] width 32 height 15
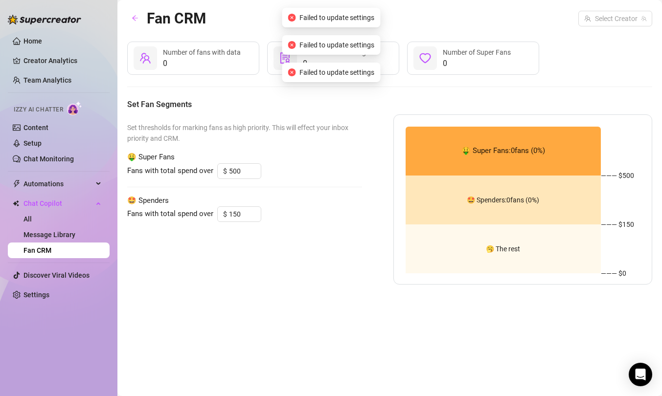
click at [310, 247] on div "Set thresholds for marking fans as high priority. This will effect your inbox p…" at bounding box center [244, 199] width 235 height 170
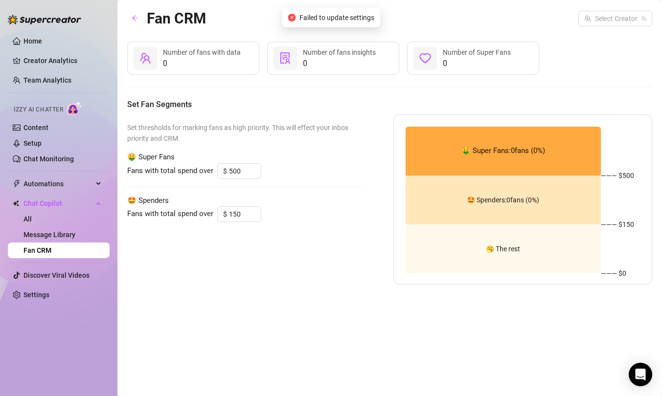
click at [283, 217] on div "Fans with total spend over $ 150" at bounding box center [244, 214] width 235 height 16
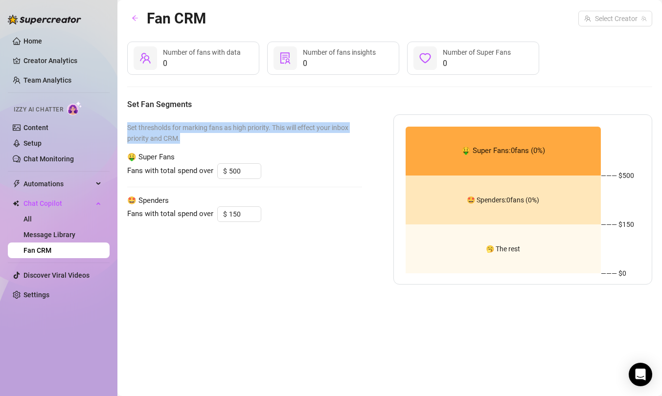
drag, startPoint x: 254, startPoint y: 133, endPoint x: 255, endPoint y: 121, distance: 12.3
click at [255, 121] on div "Set thresholds for marking fans as high priority. This will effect your inbox p…" at bounding box center [244, 199] width 235 height 170
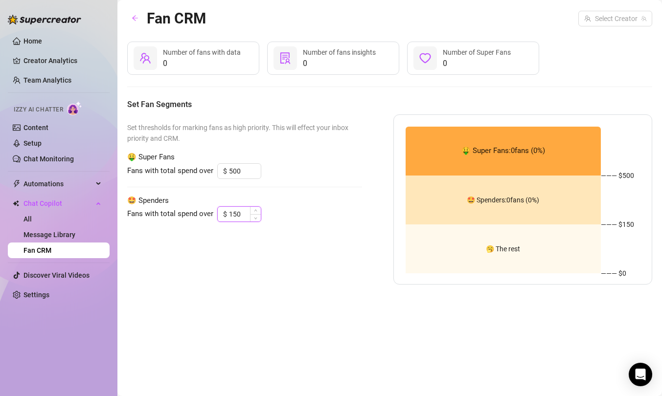
click at [229, 216] on input "150" at bounding box center [245, 214] width 32 height 15
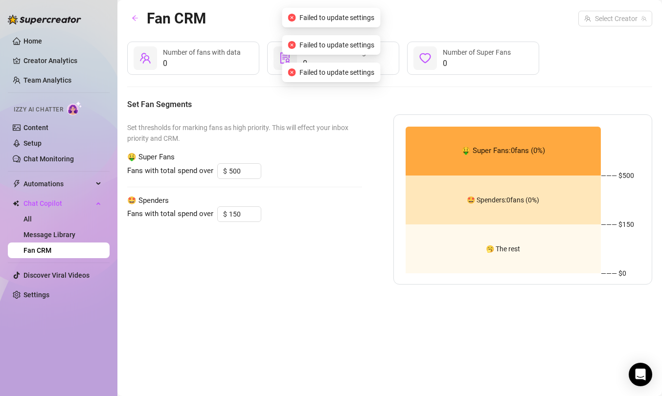
click at [298, 225] on div "Set thresholds for marking fans as high priority. This will effect your inbox p…" at bounding box center [244, 199] width 235 height 170
click at [489, 16] on input "search" at bounding box center [610, 18] width 53 height 15
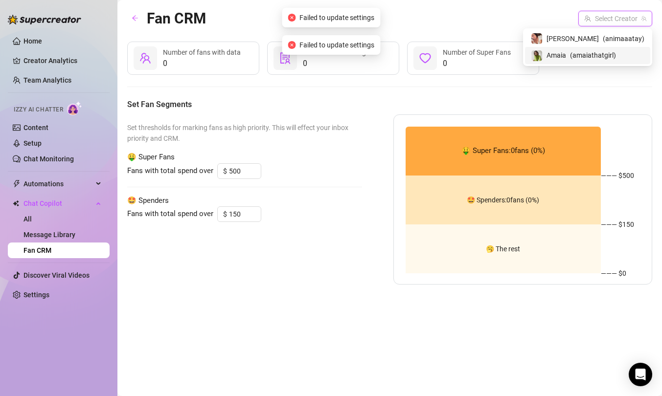
click at [489, 55] on span "Amaia" at bounding box center [556, 55] width 20 height 11
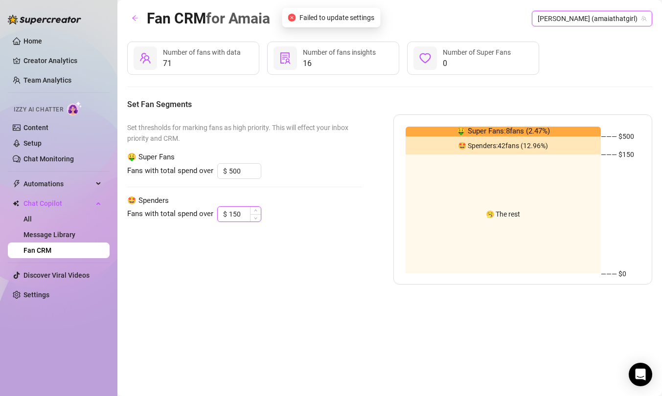
click at [234, 216] on input "150" at bounding box center [245, 214] width 32 height 15
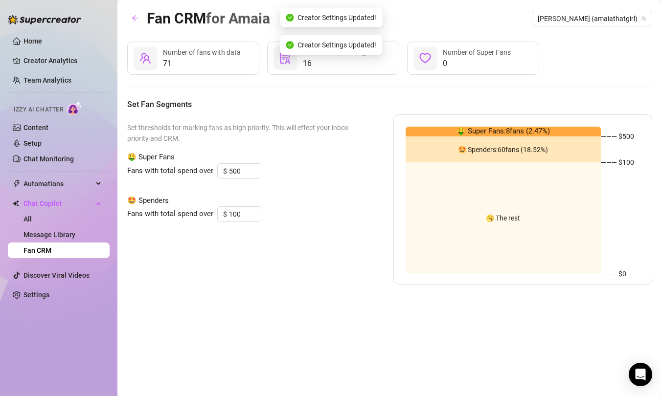
click at [287, 249] on div "Set thresholds for marking fans as high priority. This will effect your inbox p…" at bounding box center [244, 199] width 235 height 170
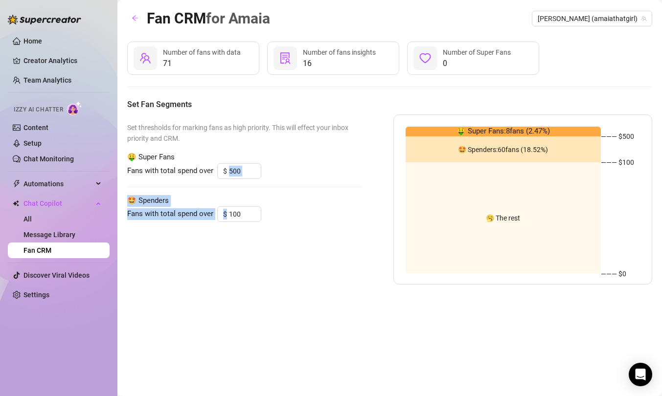
drag, startPoint x: 289, startPoint y: 240, endPoint x: 289, endPoint y: 175, distance: 65.1
click at [289, 175] on div "Set thresholds for marking fans as high priority. This will effect your inbox p…" at bounding box center [244, 199] width 235 height 170
click at [289, 175] on div "Fans with total spend over $ 500" at bounding box center [244, 171] width 235 height 16
drag, startPoint x: 289, startPoint y: 177, endPoint x: 287, endPoint y: 255, distance: 78.3
click at [287, 255] on div "Set thresholds for marking fans as high priority. This will effect your inbox p…" at bounding box center [244, 199] width 235 height 170
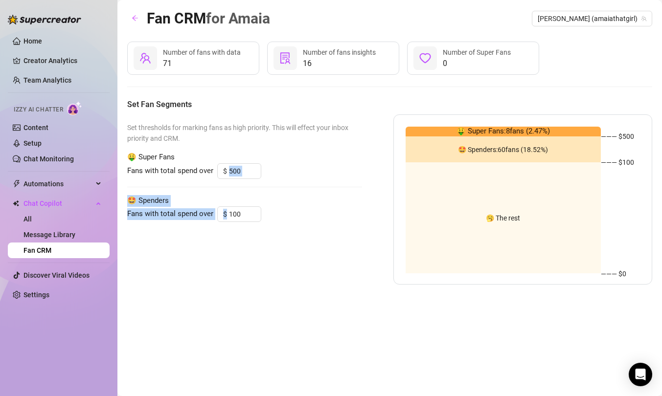
click at [287, 255] on div "Set thresholds for marking fans as high priority. This will effect your inbox p…" at bounding box center [244, 199] width 235 height 170
drag, startPoint x: 280, startPoint y: 252, endPoint x: 280, endPoint y: 209, distance: 43.1
click at [280, 209] on div "Set thresholds for marking fans as high priority. This will effect your inbox p…" at bounding box center [244, 199] width 235 height 170
click at [283, 192] on div "Set thresholds for marking fans as high priority. This will effect your inbox p…" at bounding box center [244, 199] width 235 height 170
drag, startPoint x: 283, startPoint y: 183, endPoint x: 283, endPoint y: 256, distance: 72.9
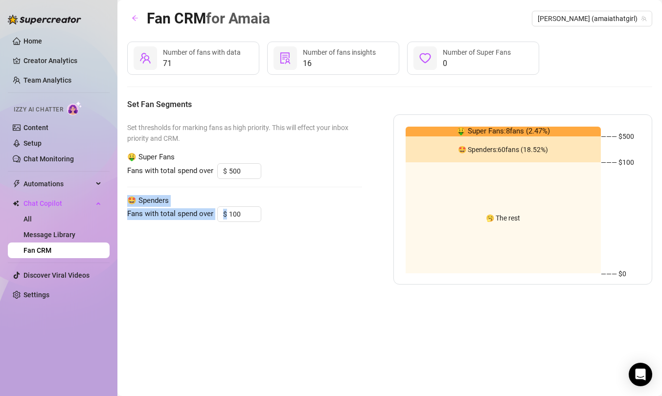
click at [283, 256] on div "Set thresholds for marking fans as high priority. This will effect your inbox p…" at bounding box center [244, 199] width 235 height 170
click at [316, 92] on div "71 Number of fans with data 16 Number of fans insights 0 Number of Super Fans S…" at bounding box center [389, 163] width 525 height 243
click at [239, 64] on span "71" at bounding box center [202, 64] width 78 height 12
click at [230, 54] on span "Number of fans with data" at bounding box center [202, 52] width 78 height 8
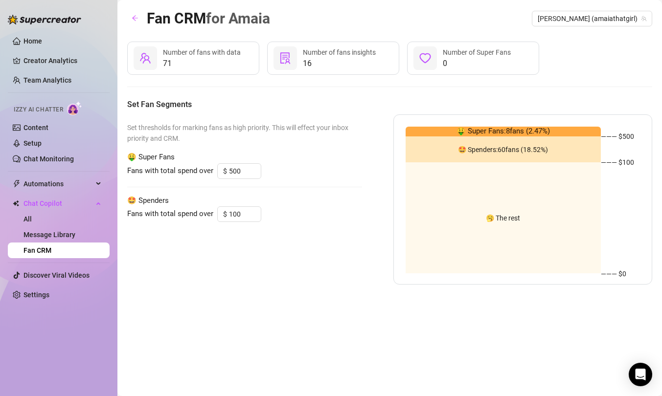
click at [209, 49] on span "Number of fans with data" at bounding box center [202, 52] width 78 height 8
click at [194, 54] on span "Number of fans with data" at bounding box center [202, 52] width 78 height 8
click at [369, 54] on span "Number of fans insights" at bounding box center [339, 52] width 73 height 8
click at [312, 54] on span "Number of fans insights" at bounding box center [339, 52] width 73 height 8
click at [308, 129] on span "Set thresholds for marking fans as high priority. This will effect your inbox p…" at bounding box center [244, 133] width 235 height 22
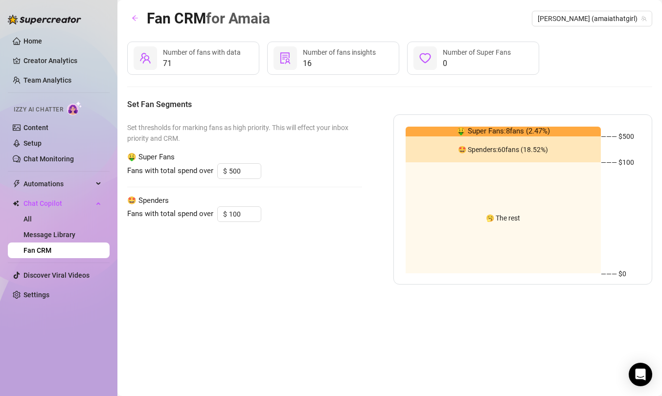
click at [318, 192] on div "Set thresholds for marking fans as high priority. This will effect your inbox p…" at bounding box center [244, 199] width 235 height 170
click at [489, 23] on span "[PERSON_NAME] (amaiathatgirl)" at bounding box center [592, 18] width 109 height 15
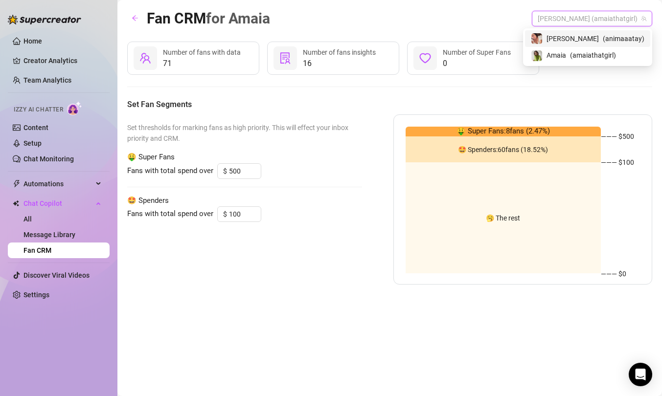
click at [489, 41] on span "[PERSON_NAME]" at bounding box center [572, 38] width 52 height 11
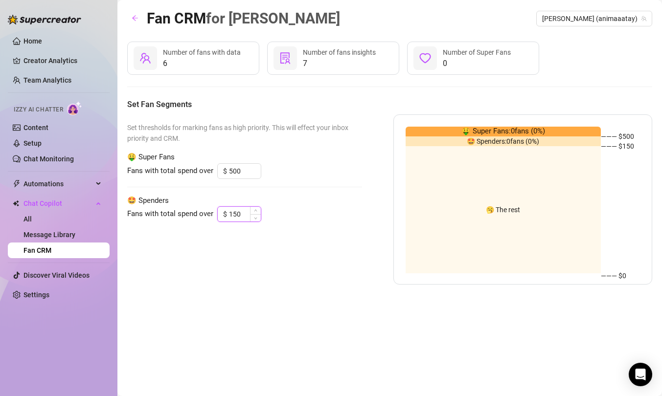
click at [233, 214] on input "150" at bounding box center [245, 214] width 32 height 15
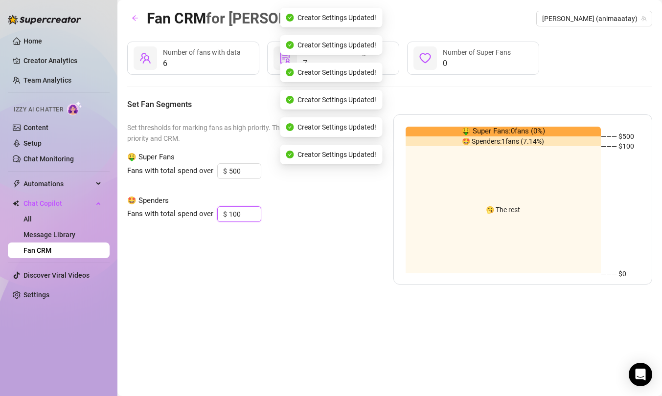
type input "100"
click at [410, 265] on div "🥱 The rest" at bounding box center [504, 209] width 196 height 127
click at [350, 255] on div "Set thresholds for marking fans as high priority. This will effect your inbox p…" at bounding box center [244, 199] width 235 height 170
click at [489, 18] on span "[PERSON_NAME] (animaaatay)" at bounding box center [594, 18] width 104 height 15
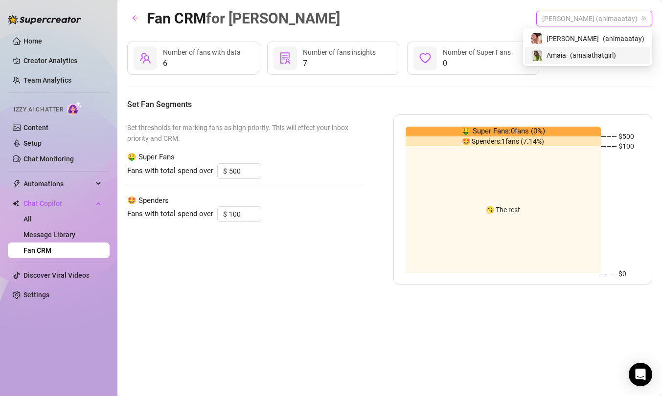
click at [489, 55] on span "Amaia" at bounding box center [556, 55] width 20 height 11
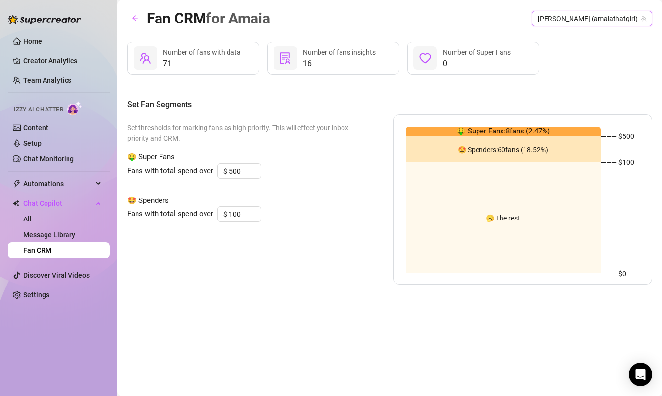
click at [347, 260] on div "Set thresholds for marking fans as high priority. This will effect your inbox p…" at bounding box center [244, 199] width 235 height 170
click at [338, 208] on div "Fans with total spend over $ 100" at bounding box center [244, 214] width 235 height 16
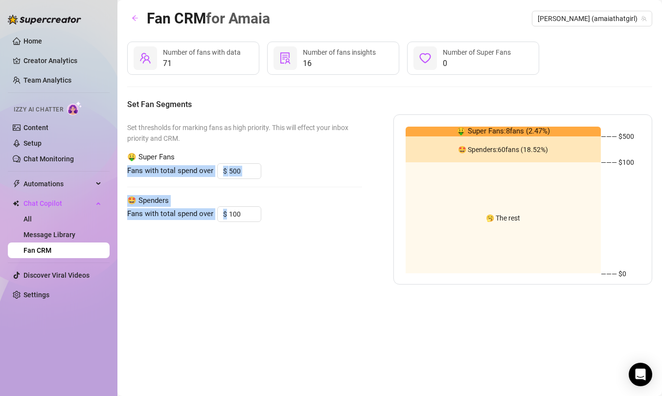
drag, startPoint x: 322, startPoint y: 154, endPoint x: 320, endPoint y: 246, distance: 92.5
click at [320, 246] on div "Set thresholds for marking fans as high priority. This will effect your inbox p…" at bounding box center [244, 199] width 235 height 170
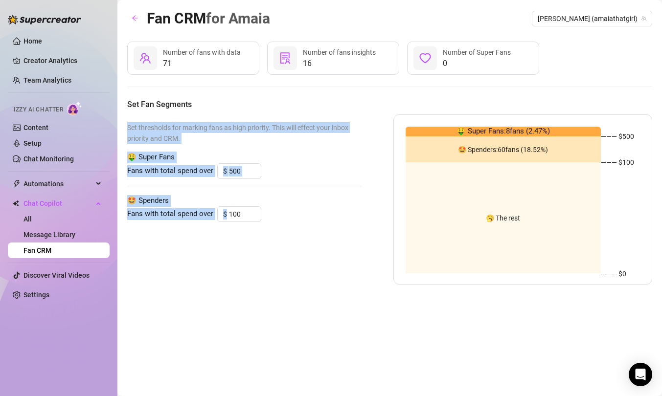
drag, startPoint x: 319, startPoint y: 253, endPoint x: 322, endPoint y: 105, distance: 148.3
click at [322, 105] on div "71 Number of fans with data 16 Number of fans insights 0 Number of Super Fans S…" at bounding box center [389, 163] width 525 height 243
click at [322, 105] on h5 "Set Fan Segments" at bounding box center [389, 105] width 525 height 12
drag, startPoint x: 322, startPoint y: 99, endPoint x: 300, endPoint y: 215, distance: 118.1
click at [300, 215] on div "71 Number of fans with data 16 Number of fans insights 0 Number of Super Fans S…" at bounding box center [389, 163] width 525 height 243
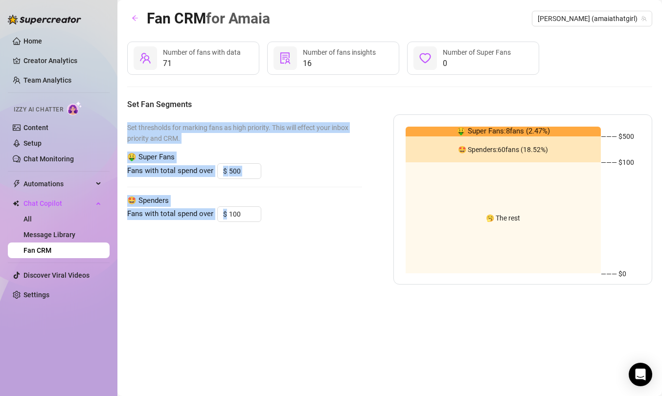
click at [258, 133] on span "Set thresholds for marking fans as high priority. This will effect your inbox p…" at bounding box center [244, 133] width 235 height 22
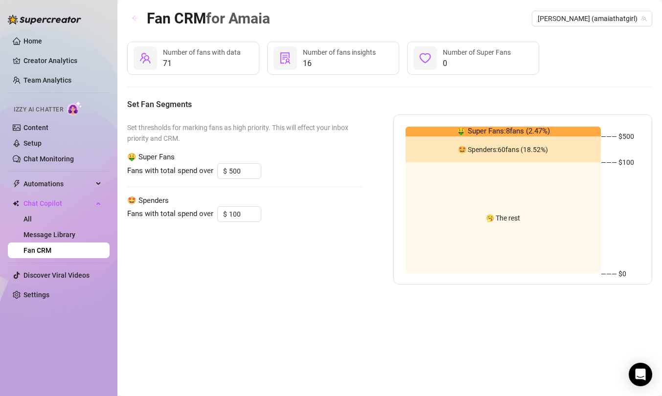
click at [135, 17] on icon "arrow-left" at bounding box center [135, 18] width 7 height 7
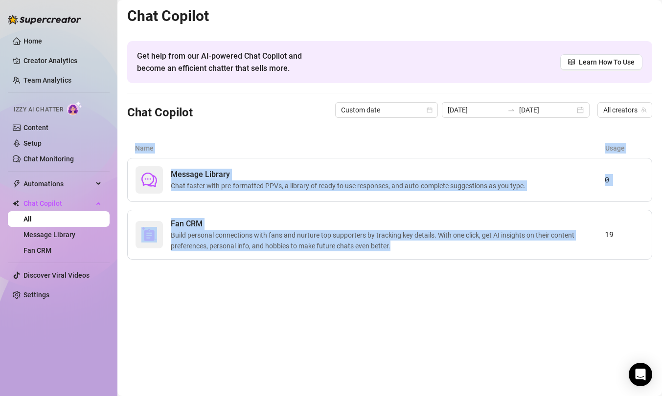
drag, startPoint x: 383, startPoint y: 139, endPoint x: 365, endPoint y: 288, distance: 149.3
click at [365, 288] on main "Chat Copilot Get help from our AI-powered Chat Copilot and become an efficient …" at bounding box center [389, 198] width 545 height 396
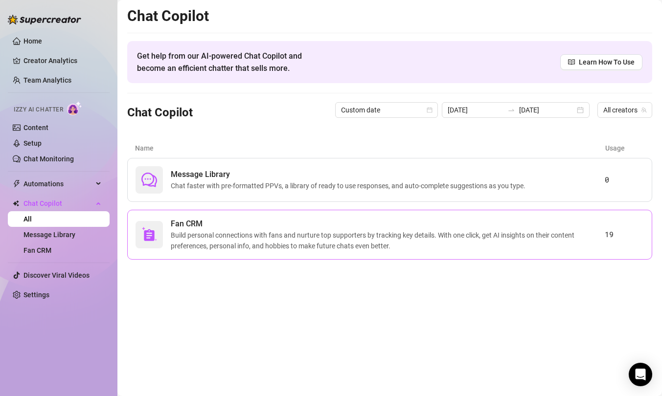
click at [368, 230] on span "Build personal connections with fans and nurture top supporters by tracking key…" at bounding box center [388, 241] width 434 height 22
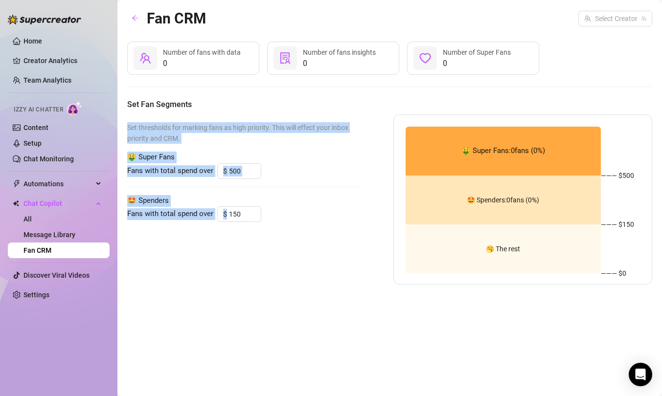
drag, startPoint x: 257, startPoint y: 113, endPoint x: 259, endPoint y: 225, distance: 111.6
click at [259, 225] on div "0 Number of fans with data 0 Number of fans insights 0 Number of Super Fans Set…" at bounding box center [389, 163] width 525 height 243
click at [259, 225] on div "Set thresholds for marking fans as high priority. This will effect your inbox p…" at bounding box center [244, 199] width 235 height 170
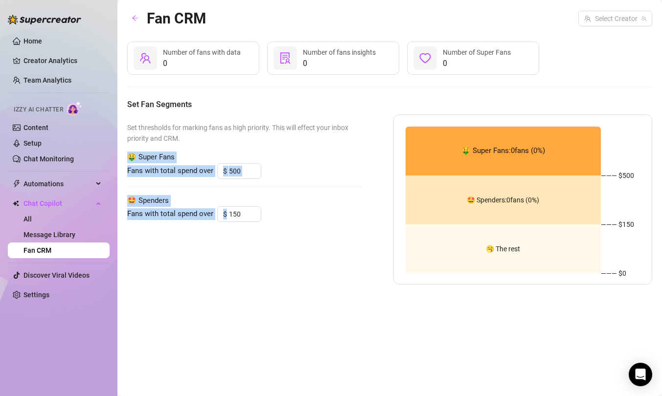
drag, startPoint x: 260, startPoint y: 240, endPoint x: 258, endPoint y: 145, distance: 94.4
click at [258, 145] on div "Set thresholds for marking fans as high priority. This will effect your inbox p…" at bounding box center [244, 199] width 235 height 170
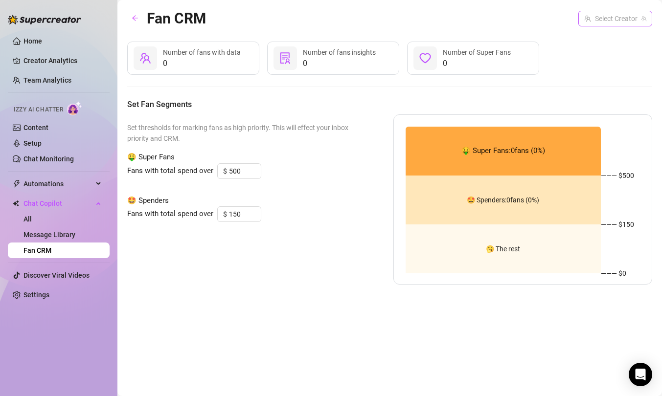
click at [489, 25] on input "search" at bounding box center [610, 18] width 53 height 15
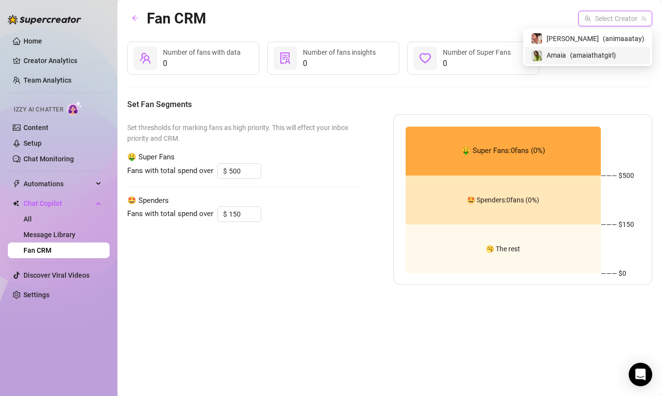
click at [489, 55] on span "( amaiathatgirl )" at bounding box center [593, 55] width 46 height 11
type input "100"
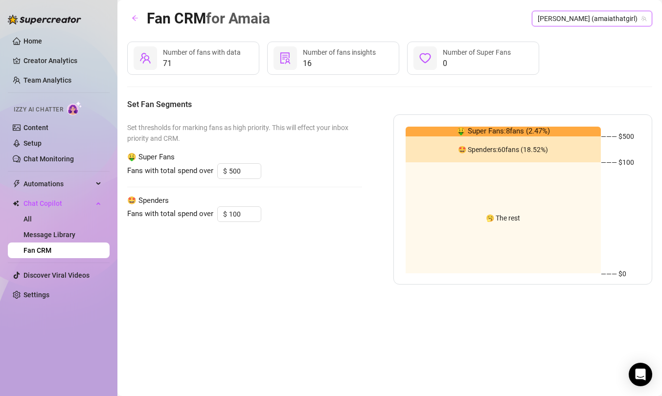
click at [334, 245] on div "Set thresholds for marking fans as high priority. This will effect your inbox p…" at bounding box center [244, 199] width 235 height 170
drag, startPoint x: 233, startPoint y: 81, endPoint x: 273, endPoint y: 26, distance: 67.5
click at [273, 26] on div "Fan CRM for [PERSON_NAME] (amaiathatgirl) 71 Number of fans with data 16 Number…" at bounding box center [389, 187] width 525 height 360
click at [254, 95] on div "71 Number of fans with data 16 Number of fans insights 0 Number of Super Fans S…" at bounding box center [389, 163] width 525 height 243
click at [310, 62] on span "16" at bounding box center [339, 64] width 73 height 12
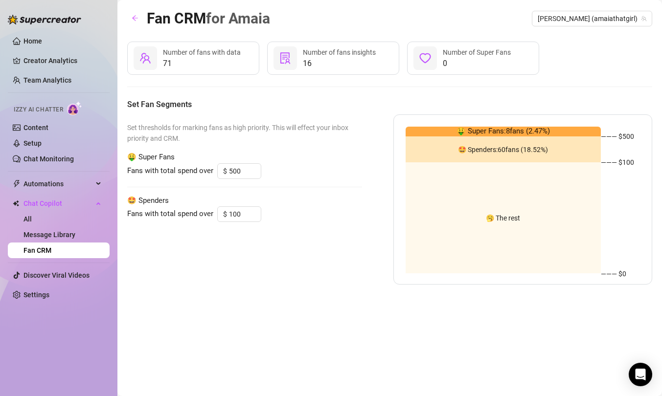
click at [288, 62] on icon "solution" at bounding box center [285, 57] width 10 height 11
click at [286, 58] on icon "solution" at bounding box center [285, 58] width 12 height 12
click at [218, 57] on div "Number of fans with data" at bounding box center [202, 52] width 78 height 11
click at [155, 58] on div at bounding box center [145, 57] width 23 height 23
click at [136, 60] on div at bounding box center [145, 57] width 23 height 23
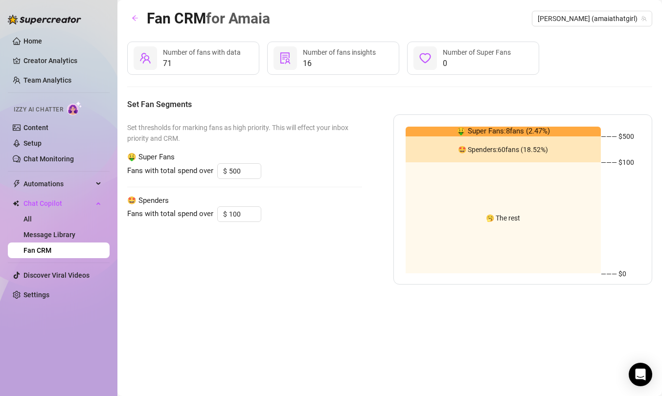
click at [141, 60] on icon "team" at bounding box center [145, 58] width 12 height 12
click at [479, 67] on span "0" at bounding box center [477, 64] width 68 height 12
click at [452, 62] on span "0" at bounding box center [477, 64] width 68 height 12
click at [429, 61] on icon "heart" at bounding box center [425, 58] width 12 height 12
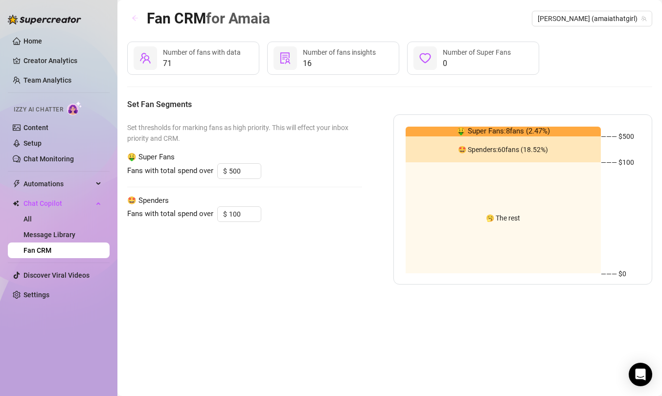
click at [137, 16] on icon "arrow-left" at bounding box center [135, 18] width 7 height 7
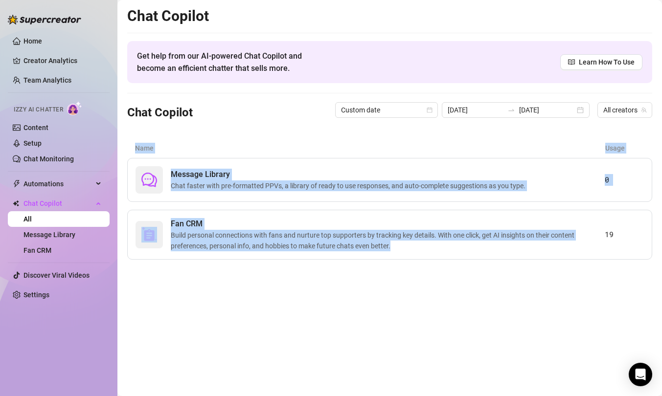
drag, startPoint x: 316, startPoint y: 139, endPoint x: 312, endPoint y: 267, distance: 127.7
click at [312, 267] on main "Chat Copilot Get help from our AI-powered Chat Copilot and become an efficient …" at bounding box center [389, 198] width 545 height 396
click at [489, 65] on span "Learn How To Use" at bounding box center [607, 62] width 56 height 11
click at [44, 234] on link "Message Library" at bounding box center [49, 235] width 52 height 8
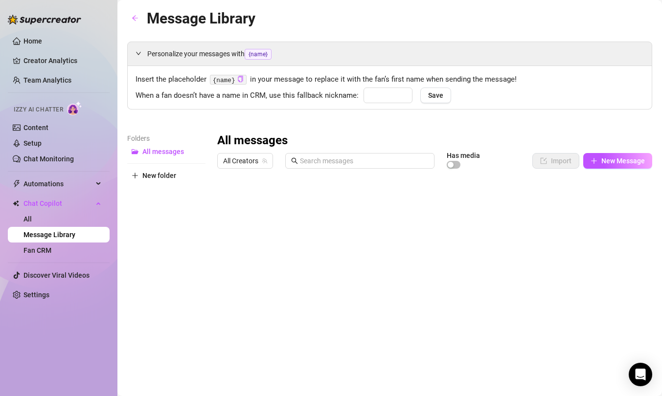
type input "babe"
click at [43, 249] on link "Fan CRM" at bounding box center [37, 251] width 28 height 8
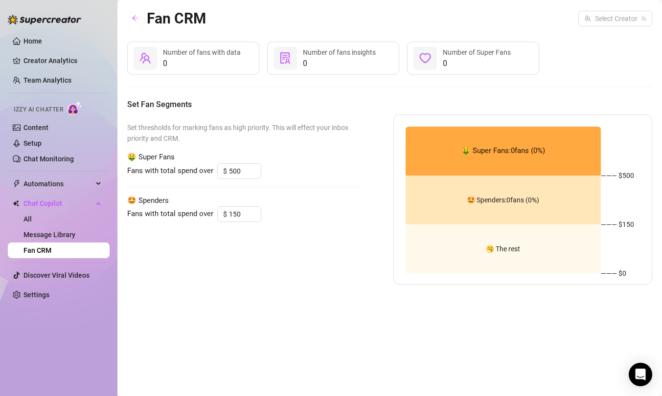
type input "100"
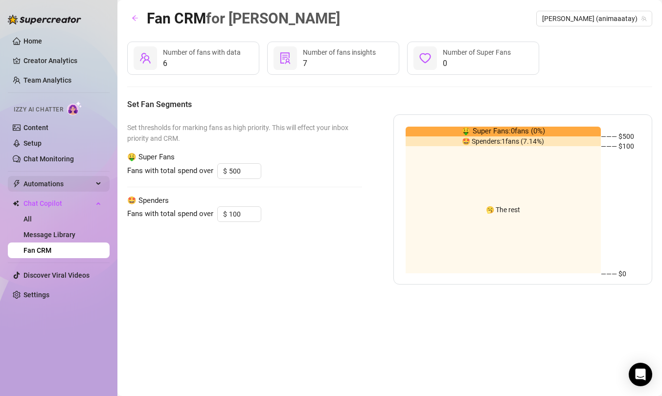
click at [61, 185] on span "Automations" at bounding box center [57, 184] width 69 height 16
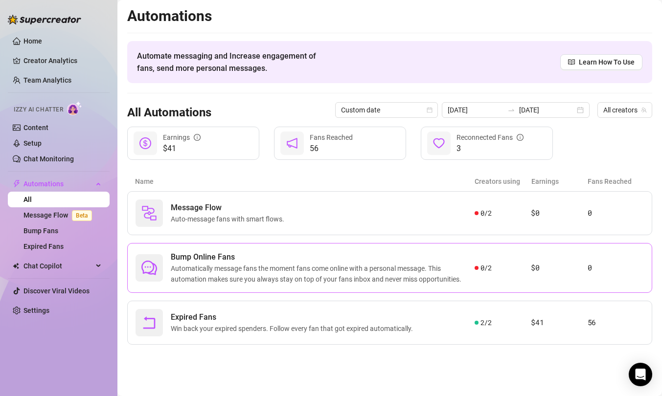
click at [307, 250] on div "Bump Online Fans Automatically message fans the moment fans come online with a …" at bounding box center [389, 268] width 525 height 50
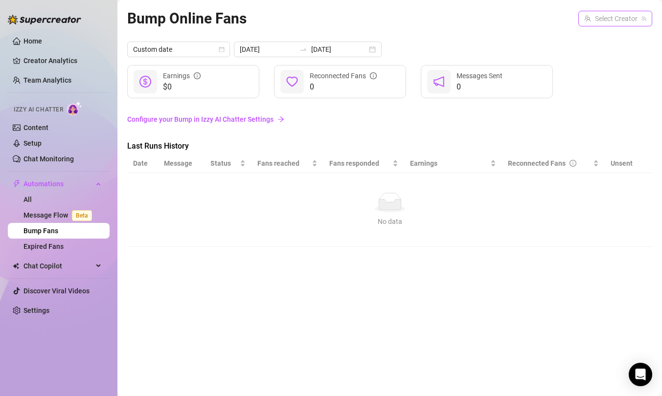
click at [489, 20] on input "search" at bounding box center [610, 18] width 53 height 15
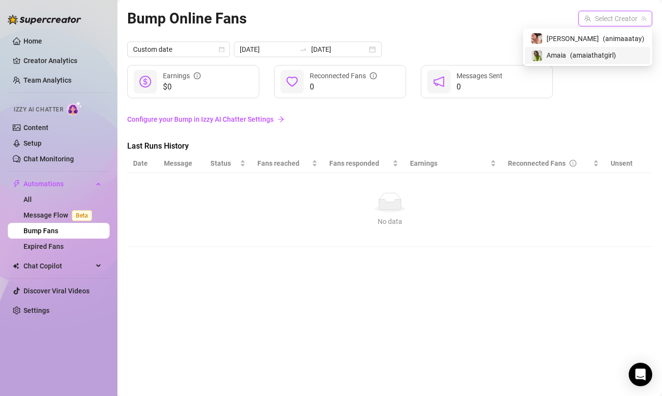
click at [489, 50] on span "( amaiathatgirl )" at bounding box center [593, 55] width 46 height 11
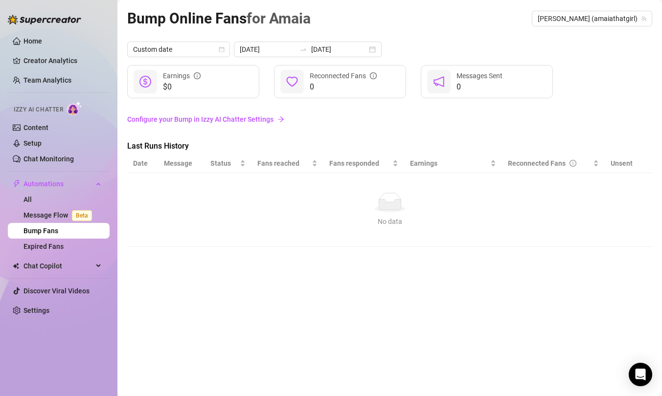
click at [349, 111] on link "Configure your Bump in Izzy AI Chatter Settings" at bounding box center [389, 119] width 525 height 19
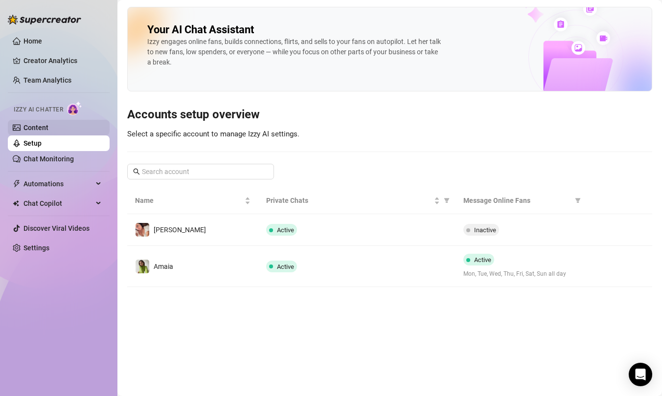
click at [48, 125] on link "Content" at bounding box center [35, 128] width 25 height 8
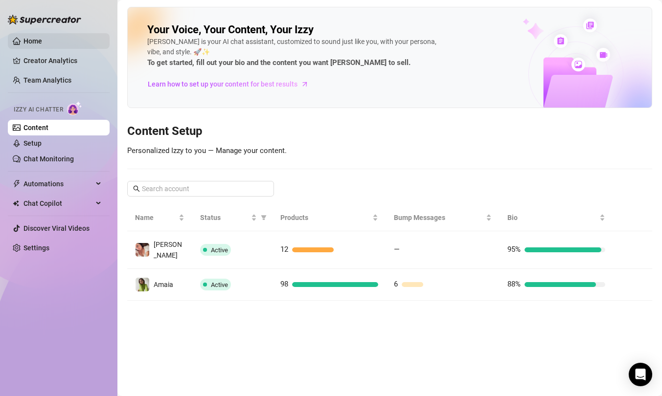
click at [42, 43] on link "Home" at bounding box center [32, 41] width 19 height 8
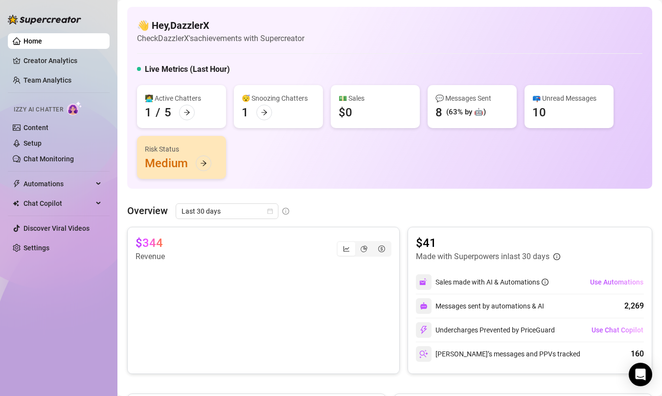
click at [286, 147] on div "👩‍💻 Active Chatters 1 / 5 😴 Snoozing Chatters 1 💵 Sales $0 💬 Messages Sent 8 (6…" at bounding box center [389, 132] width 505 height 94
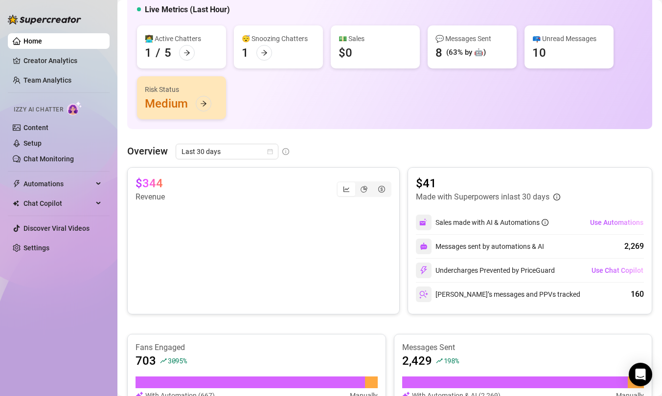
scroll to position [61, 0]
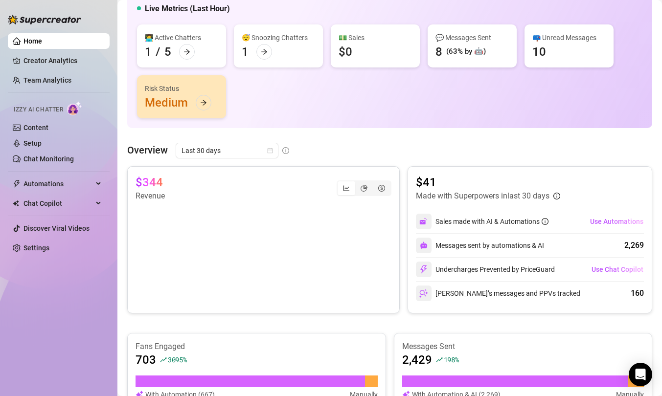
click at [320, 121] on div "👋 Hey, DazzlerX Check DazzlerX's achievements with Supercreator Live Metrics (L…" at bounding box center [389, 37] width 525 height 182
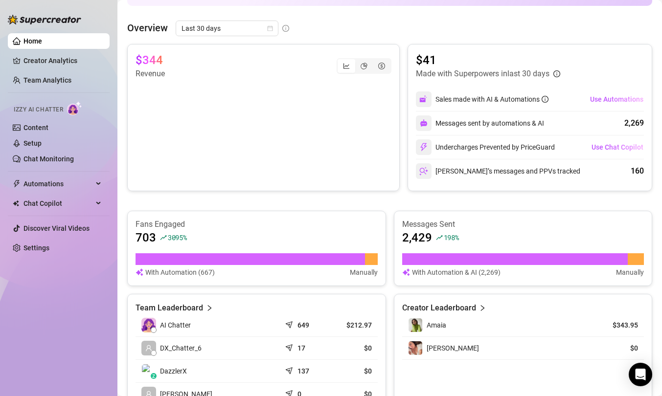
scroll to position [261, 0]
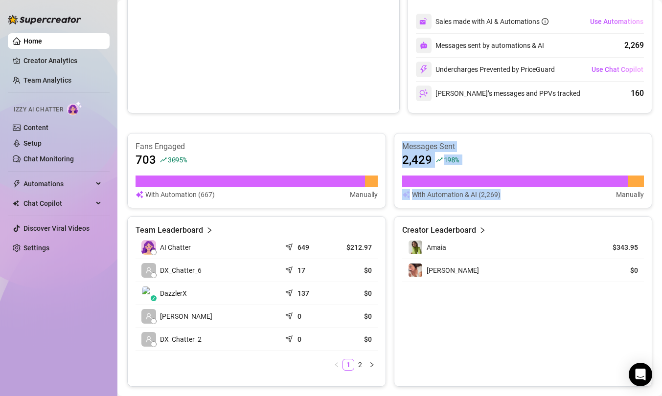
drag, startPoint x: 452, startPoint y: 130, endPoint x: 458, endPoint y: 211, distance: 81.5
click at [458, 211] on div "$344 Revenue $41 Made with Superpowers in last 30 days Sales made with AI & Aut…" at bounding box center [389, 176] width 525 height 421
click at [458, 208] on div "Messages Sent 2,429 198 % With Automation & AI (2,269) Manually" at bounding box center [523, 170] width 259 height 75
drag, startPoint x: 458, startPoint y: 135, endPoint x: 459, endPoint y: 167, distance: 32.3
click at [459, 167] on div "Messages Sent 2,429 198 % With Automation & AI (2,269) Manually" at bounding box center [523, 170] width 259 height 75
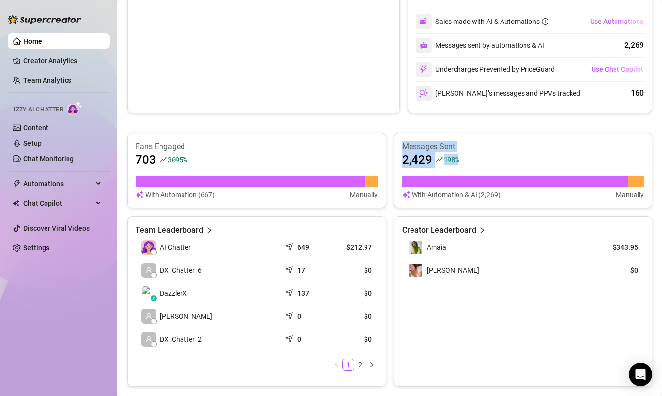
click at [459, 167] on div "2,429 198 %" at bounding box center [523, 160] width 242 height 16
drag, startPoint x: 471, startPoint y: 165, endPoint x: 471, endPoint y: 130, distance: 35.2
click at [471, 130] on div "$344 Revenue $41 Made with Superpowers in last 30 days Sales made with AI & Aut…" at bounding box center [389, 176] width 525 height 421
click at [470, 136] on div "Messages Sent 2,429 198 % With Automation & AI (2,269) Manually" at bounding box center [523, 170] width 259 height 75
drag, startPoint x: 467, startPoint y: 135, endPoint x: 467, endPoint y: 168, distance: 33.3
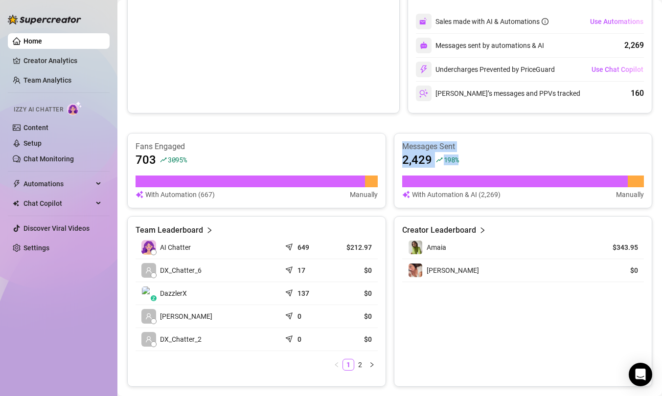
click at [467, 168] on div "Messages Sent 2,429 198 % With Automation & AI (2,269) Manually" at bounding box center [523, 170] width 259 height 75
click at [472, 172] on div "Messages Sent 2,429 198 % With Automation & AI (2,269) Manually" at bounding box center [523, 170] width 242 height 59
drag, startPoint x: 470, startPoint y: 172, endPoint x: 469, endPoint y: 129, distance: 43.1
click at [469, 129] on div "$344 Revenue $41 Made with Superpowers in last 30 days Sales made with AI & Aut…" at bounding box center [389, 176] width 525 height 421
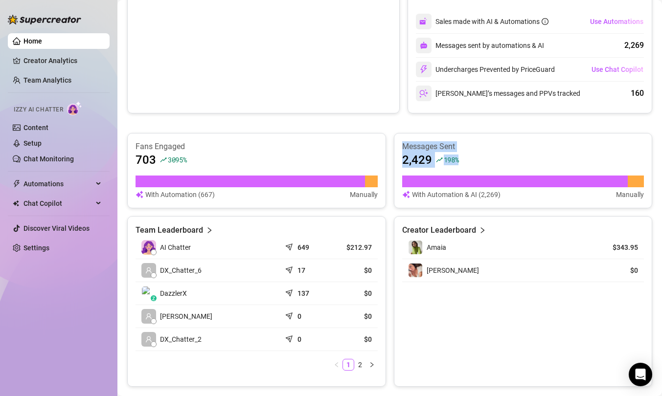
drag, startPoint x: 469, startPoint y: 131, endPoint x: 469, endPoint y: 163, distance: 32.3
click at [469, 163] on div "$344 Revenue $41 Made with Superpowers in last 30 days Sales made with AI & Aut…" at bounding box center [389, 176] width 525 height 421
click at [469, 163] on div "2,429 198 %" at bounding box center [523, 160] width 242 height 16
drag, startPoint x: 478, startPoint y: 210, endPoint x: 476, endPoint y: 143, distance: 66.6
click at [476, 143] on div "Fans Engaged 703 3095 % With Automation (667) Manually Messages Sent 2,429 198 …" at bounding box center [389, 260] width 525 height 254
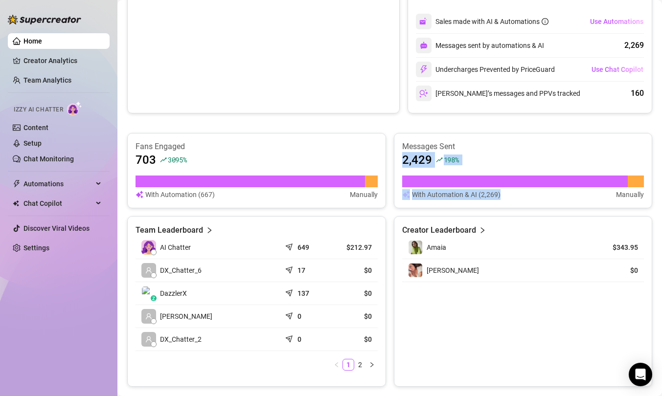
click at [476, 143] on article "Messages Sent" at bounding box center [523, 146] width 242 height 11
drag, startPoint x: 480, startPoint y: 196, endPoint x: 506, endPoint y: 196, distance: 25.9
click at [489, 196] on div "With Automation & AI (2,269) Manually" at bounding box center [523, 194] width 242 height 11
drag, startPoint x: 510, startPoint y: 196, endPoint x: 402, endPoint y: 195, distance: 108.6
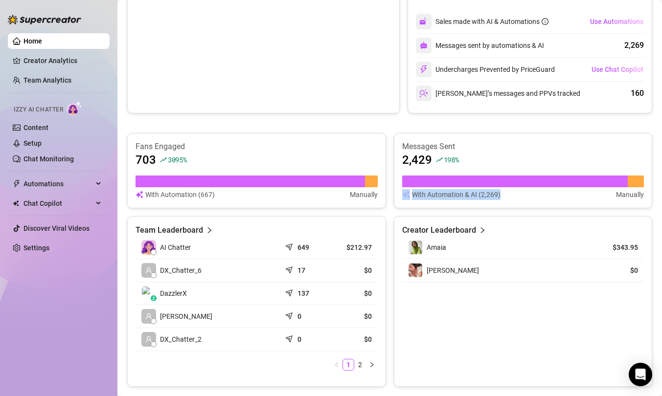
click at [402, 195] on div "With Automation & AI (2,269) Manually" at bounding box center [523, 194] width 242 height 11
click at [402, 195] on img at bounding box center [406, 194] width 8 height 11
click at [402, 198] on img at bounding box center [406, 194] width 8 height 11
click at [447, 198] on article "With Automation & AI (2,269)" at bounding box center [456, 194] width 89 height 11
drag, startPoint x: 519, startPoint y: 197, endPoint x: 518, endPoint y: 148, distance: 49.4
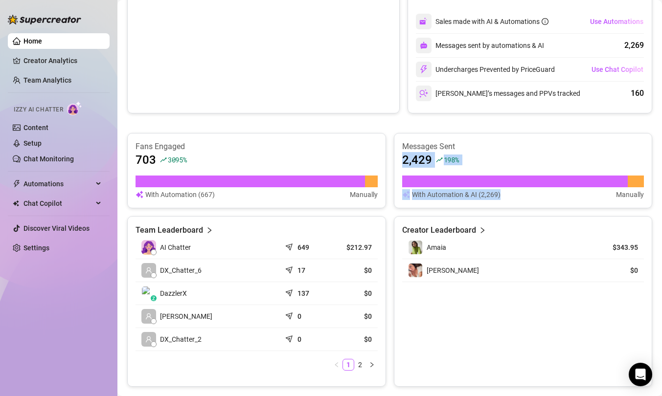
click at [489, 148] on div "Messages Sent 2,429 198 % With Automation & AI (2,269) Manually" at bounding box center [523, 170] width 242 height 59
click at [489, 148] on article "Messages Sent" at bounding box center [523, 146] width 242 height 11
drag, startPoint x: 518, startPoint y: 144, endPoint x: 518, endPoint y: 201, distance: 56.7
click at [489, 201] on div "Messages Sent 2,429 198 % With Automation & AI (2,269) Manually" at bounding box center [523, 170] width 259 height 75
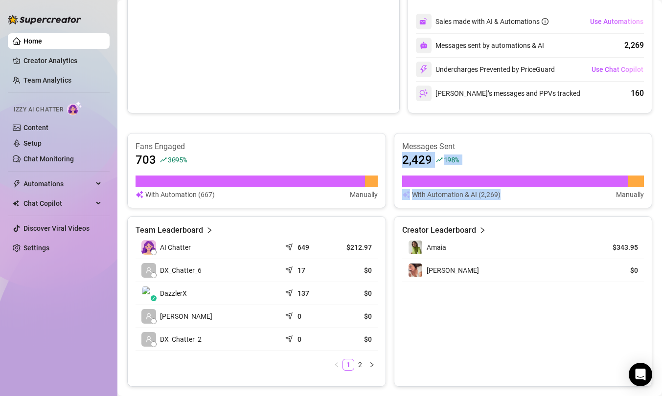
drag, startPoint x: 516, startPoint y: 201, endPoint x: 516, endPoint y: 148, distance: 53.3
click at [489, 148] on div "Messages Sent 2,429 198 % With Automation & AI (2,269) Manually" at bounding box center [523, 170] width 259 height 75
click at [489, 148] on article "Messages Sent" at bounding box center [523, 146] width 242 height 11
drag, startPoint x: 518, startPoint y: 144, endPoint x: 518, endPoint y: 208, distance: 64.1
click at [489, 208] on div "Messages Sent 2,429 198 % With Automation & AI (2,269) Manually" at bounding box center [523, 170] width 259 height 75
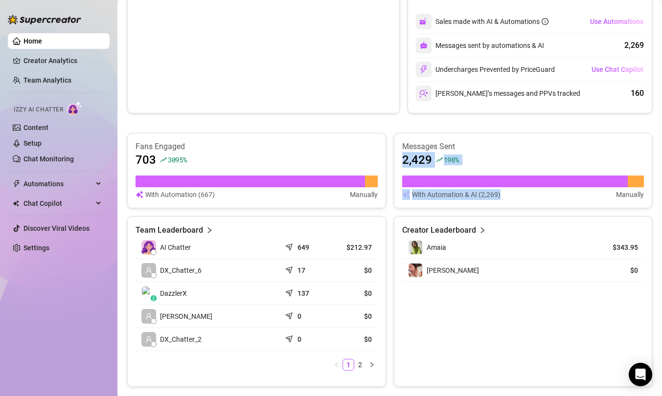
click at [489, 208] on div "Messages Sent 2,429 198 % With Automation & AI (2,269) Manually" at bounding box center [523, 170] width 259 height 75
drag, startPoint x: 518, startPoint y: 208, endPoint x: 517, endPoint y: 140, distance: 68.5
click at [489, 140] on div "Fans Engaged 703 3095 % With Automation (667) Manually Messages Sent 2,429 198 …" at bounding box center [389, 260] width 525 height 254
click at [489, 140] on div "Messages Sent 2,429 198 % With Automation & AI (2,269) Manually" at bounding box center [523, 170] width 259 height 75
drag, startPoint x: 515, startPoint y: 141, endPoint x: 516, endPoint y: 201, distance: 59.7
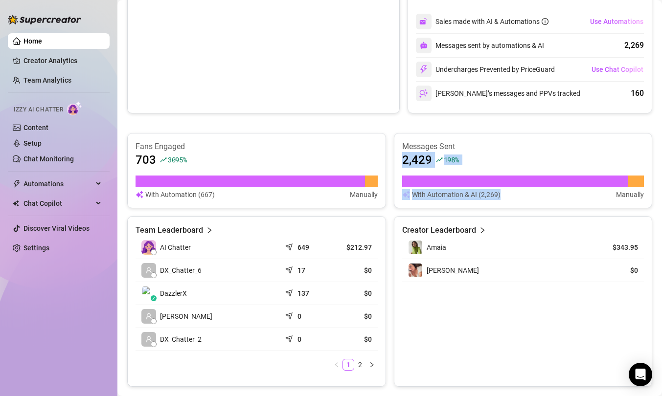
click at [489, 201] on div "Messages Sent 2,429 198 % With Automation & AI (2,269) Manually" at bounding box center [523, 170] width 259 height 75
drag, startPoint x: 512, startPoint y: 201, endPoint x: 512, endPoint y: 146, distance: 55.3
click at [489, 146] on div "Messages Sent 2,429 198 % With Automation & AI (2,269) Manually" at bounding box center [523, 170] width 259 height 75
click at [489, 146] on article "Messages Sent" at bounding box center [523, 146] width 242 height 11
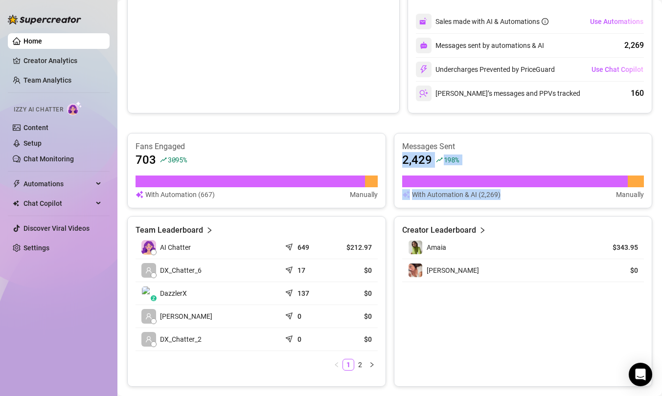
drag, startPoint x: 512, startPoint y: 142, endPoint x: 512, endPoint y: 204, distance: 62.6
click at [489, 204] on div "Messages Sent 2,429 198 % With Automation & AI (2,269) Manually" at bounding box center [523, 170] width 259 height 75
drag, startPoint x: 506, startPoint y: 204, endPoint x: 506, endPoint y: 159, distance: 46.0
click at [489, 159] on div "Messages Sent 2,429 198 % With Automation & AI (2,269) Manually" at bounding box center [523, 170] width 259 height 75
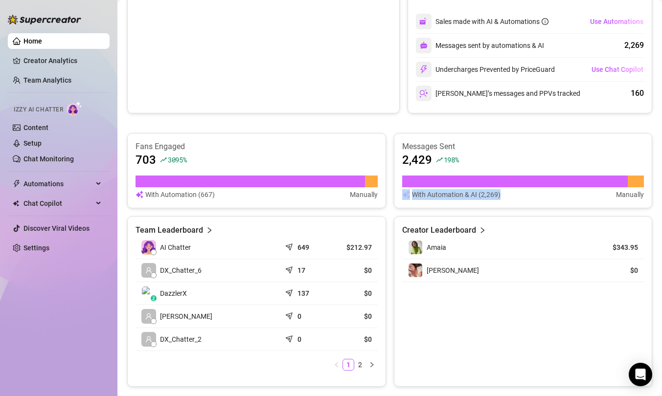
click at [489, 159] on div "2,429 198 %" at bounding box center [523, 160] width 242 height 16
drag, startPoint x: 506, startPoint y: 152, endPoint x: 506, endPoint y: 207, distance: 54.8
click at [489, 207] on div "Messages Sent 2,429 198 % With Automation & AI (2,269) Manually" at bounding box center [523, 170] width 259 height 75
drag, startPoint x: 502, startPoint y: 204, endPoint x: 500, endPoint y: 152, distance: 51.9
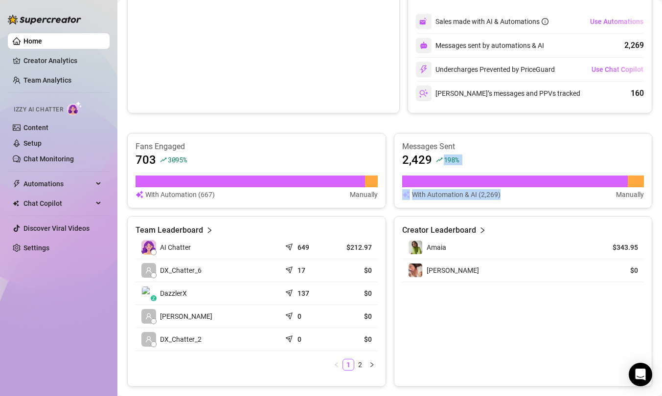
click at [489, 152] on div "Messages Sent 2,429 198 % With Automation & AI (2,269) Manually" at bounding box center [523, 170] width 259 height 75
click at [489, 152] on div "2,429 198 %" at bounding box center [523, 160] width 242 height 16
drag, startPoint x: 499, startPoint y: 140, endPoint x: 502, endPoint y: 199, distance: 58.8
click at [489, 199] on div "Messages Sent 2,429 198 % With Automation & AI (2,269) Manually" at bounding box center [523, 170] width 259 height 75
click at [489, 199] on div "With Automation & AI (2,269) Manually" at bounding box center [523, 194] width 242 height 11
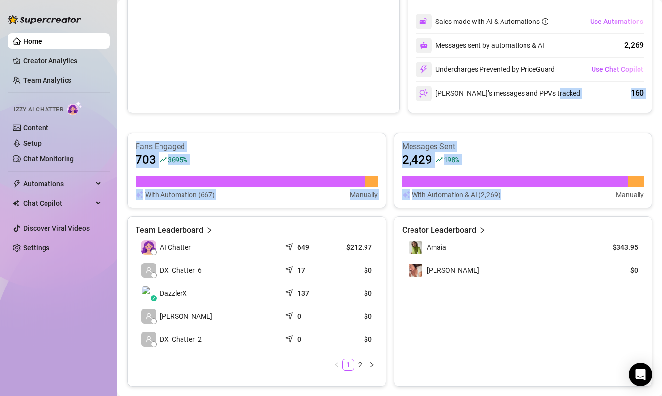
drag, startPoint x: 502, startPoint y: 196, endPoint x: 502, endPoint y: 121, distance: 74.9
click at [489, 120] on div "$344 Revenue $41 Made with Superpowers in last 30 days Sales made with AI & Aut…" at bounding box center [389, 176] width 525 height 421
click at [489, 121] on div "$344 Revenue $41 Made with Superpowers in last 30 days Sales made with AI & Aut…" at bounding box center [389, 176] width 525 height 421
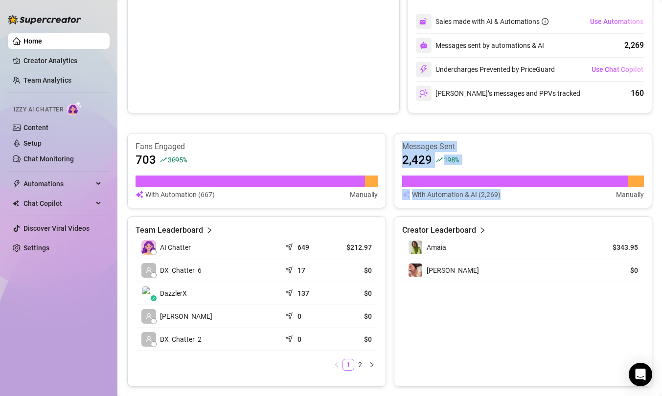
drag, startPoint x: 501, startPoint y: 125, endPoint x: 503, endPoint y: 200, distance: 74.4
click at [489, 200] on div "$344 Revenue $41 Made with Superpowers in last 30 days Sales made with AI & Aut…" at bounding box center [389, 176] width 525 height 421
click at [489, 200] on div "With Automation & AI (2,269) Manually" at bounding box center [523, 194] width 242 height 11
drag, startPoint x: 503, startPoint y: 196, endPoint x: 500, endPoint y: 134, distance: 62.2
click at [489, 134] on div "Messages Sent 2,429 198 % With Automation & AI (2,269) Manually" at bounding box center [523, 170] width 259 height 75
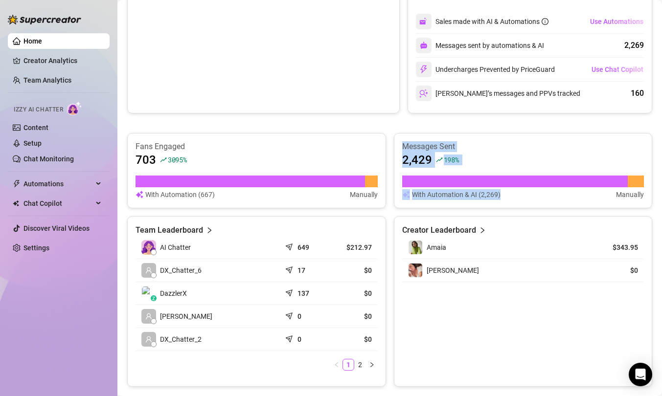
click at [489, 134] on div "Messages Sent 2,429 198 % With Automation & AI (2,269) Manually" at bounding box center [523, 170] width 259 height 75
drag, startPoint x: 401, startPoint y: 147, endPoint x: 517, endPoint y: 202, distance: 128.2
click at [489, 202] on div "Messages Sent 2,429 198 % With Automation & AI (2,269) Manually" at bounding box center [523, 170] width 259 height 75
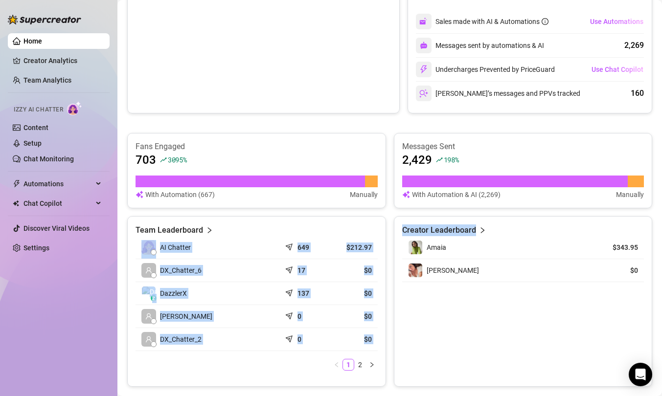
drag, startPoint x: 314, startPoint y: 230, endPoint x: 390, endPoint y: 332, distance: 127.5
click at [390, 332] on div "Team Leaderboard AI Chatter 649 $212.97 DX_Chatter_6 17 $0 z DazzlerX 137 $0 [P…" at bounding box center [389, 301] width 525 height 171
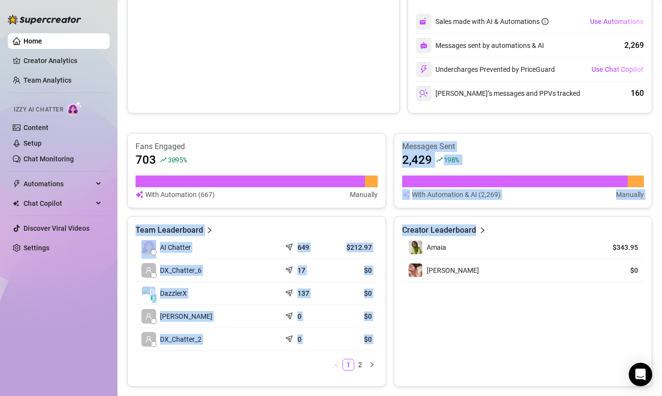
drag, startPoint x: 391, startPoint y: 347, endPoint x: 301, endPoint y: 210, distance: 163.9
click at [301, 210] on div "Fans Engaged 703 3095 % With Automation (667) Manually Messages Sent 2,429 198 …" at bounding box center [389, 260] width 525 height 254
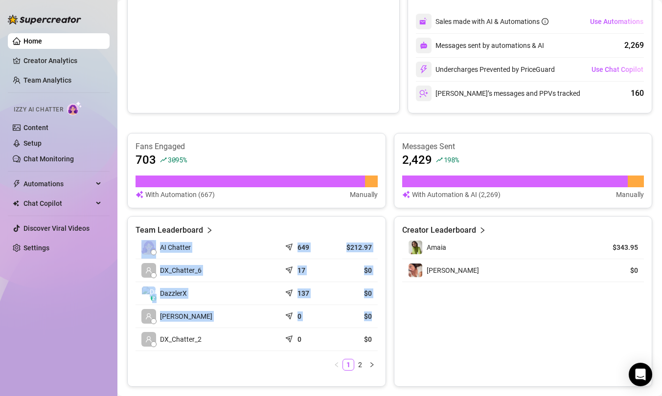
drag, startPoint x: 301, startPoint y: 212, endPoint x: 373, endPoint y: 328, distance: 136.7
click at [373, 328] on div "Fans Engaged 703 3095 % With Automation (667) Manually Messages Sent 2,429 198 …" at bounding box center [389, 260] width 525 height 254
click at [373, 328] on td "$0" at bounding box center [353, 339] width 48 height 23
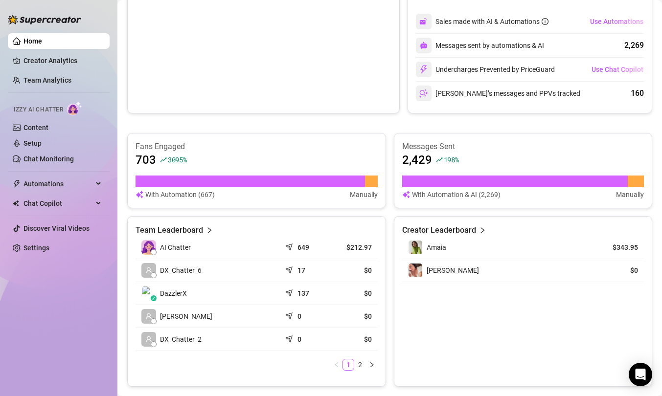
drag, startPoint x: 378, startPoint y: 341, endPoint x: 340, endPoint y: 219, distance: 128.1
click at [340, 219] on div "Team Leaderboard AI Chatter 649 $212.97 DX_Chatter_6 17 $0 z DazzlerX 137 $0 [P…" at bounding box center [256, 301] width 259 height 171
drag, startPoint x: 335, startPoint y: 219, endPoint x: 385, endPoint y: 349, distance: 138.7
click at [385, 335] on div "Team Leaderboard AI Chatter 649 $212.97 DX_Chatter_6 17 $0 z DazzlerX 137 $0 [P…" at bounding box center [256, 301] width 259 height 171
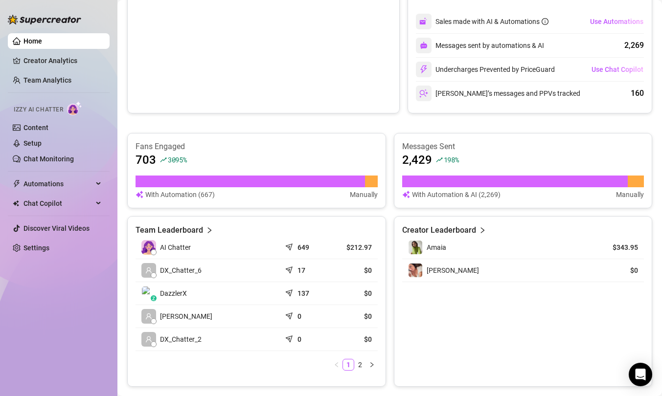
click at [385, 335] on div "Team Leaderboard AI Chatter 649 $212.97 DX_Chatter_6 17 $0 z DazzlerX 137 $0 [P…" at bounding box center [256, 301] width 259 height 171
drag
click at [377, 230] on div "Team Leaderboard AI Chatter 649 $212.97 DX_Chatter_6 17 $0 z DazzlerX 137 $0 [P…" at bounding box center [256, 301] width 259 height 171
click at [377, 230] on div "Team Leaderboard" at bounding box center [257, 231] width 242 height 12
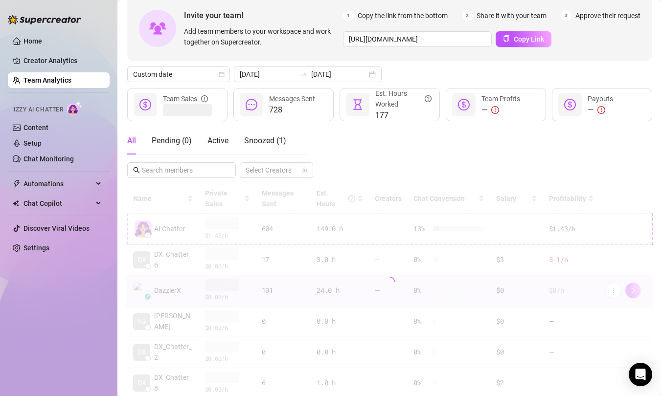
scroll to position [80, 0]
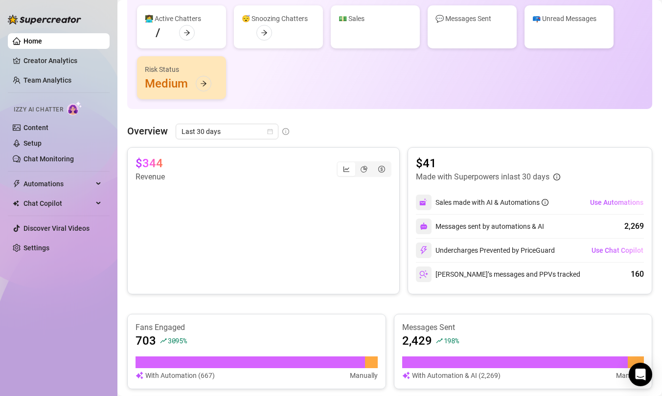
scroll to position [261, 0]
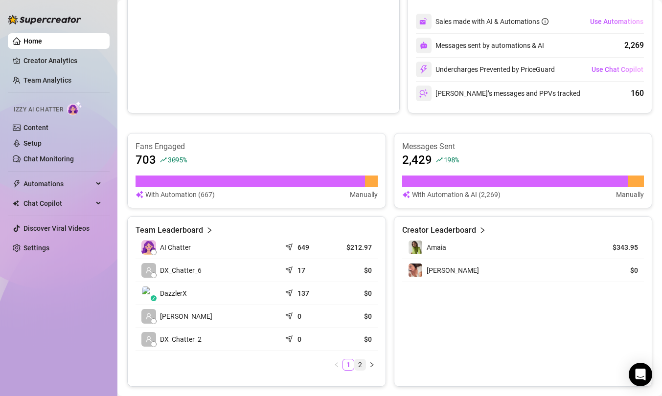
click at [361, 335] on link "2" at bounding box center [360, 365] width 11 height 11
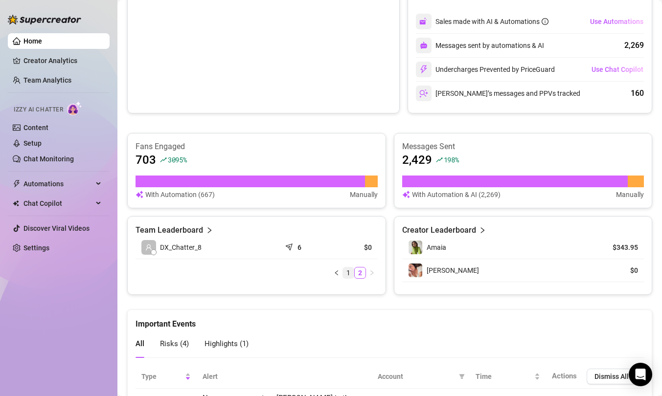
click at [343, 271] on link "1" at bounding box center [348, 273] width 11 height 11
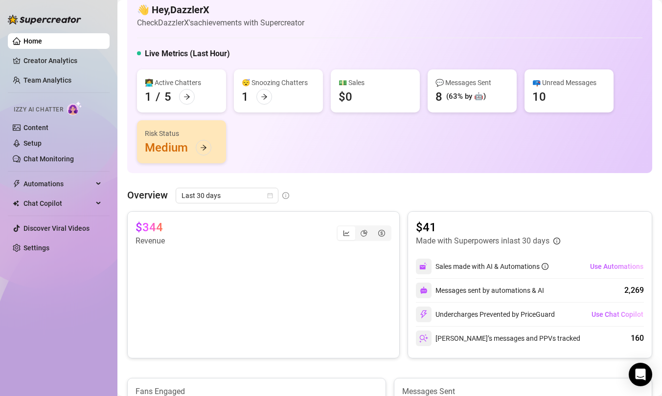
scroll to position [15, 0]
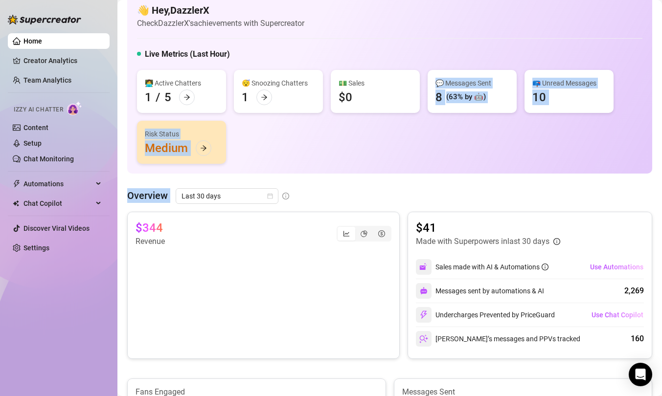
drag, startPoint x: 369, startPoint y: 157, endPoint x: 367, endPoint y: 203, distance: 46.5
click at [367, 190] on div "Overview Last 30 days" at bounding box center [389, 196] width 525 height 16
drag, startPoint x: 367, startPoint y: 190, endPoint x: 398, endPoint y: 36, distance: 157.7
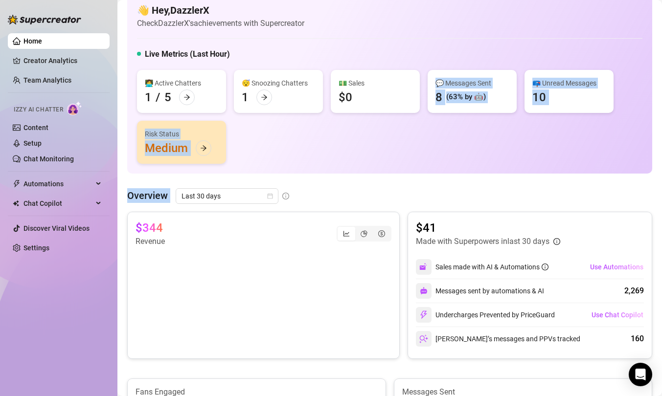
click at [398, 36] on div "👋 Hey, DazzlerX Check DazzlerX's achievements with Supercreator Live Metrics (L…" at bounding box center [389, 83] width 525 height 182
